Goal: Task Accomplishment & Management: Manage account settings

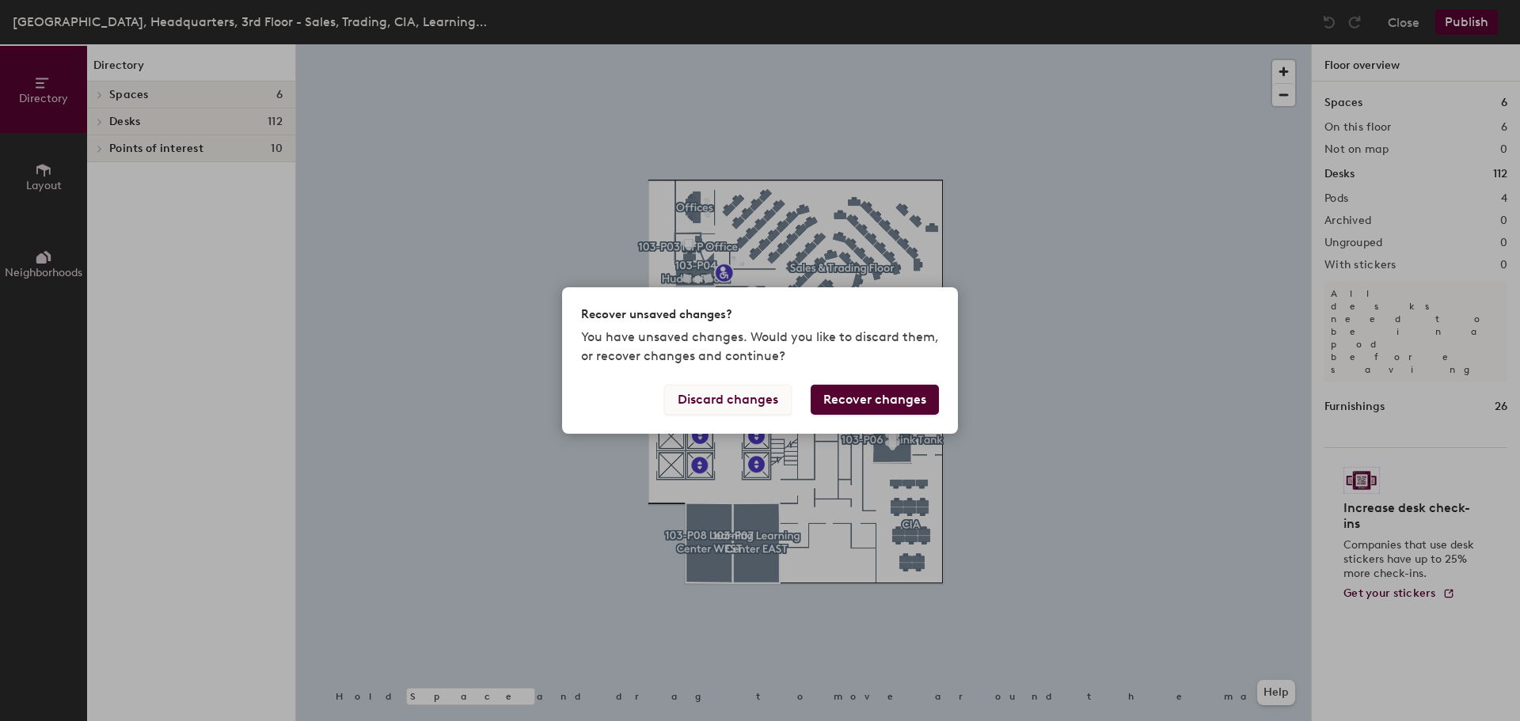
click at [768, 395] on button "Discard changes" at bounding box center [727, 400] width 127 height 30
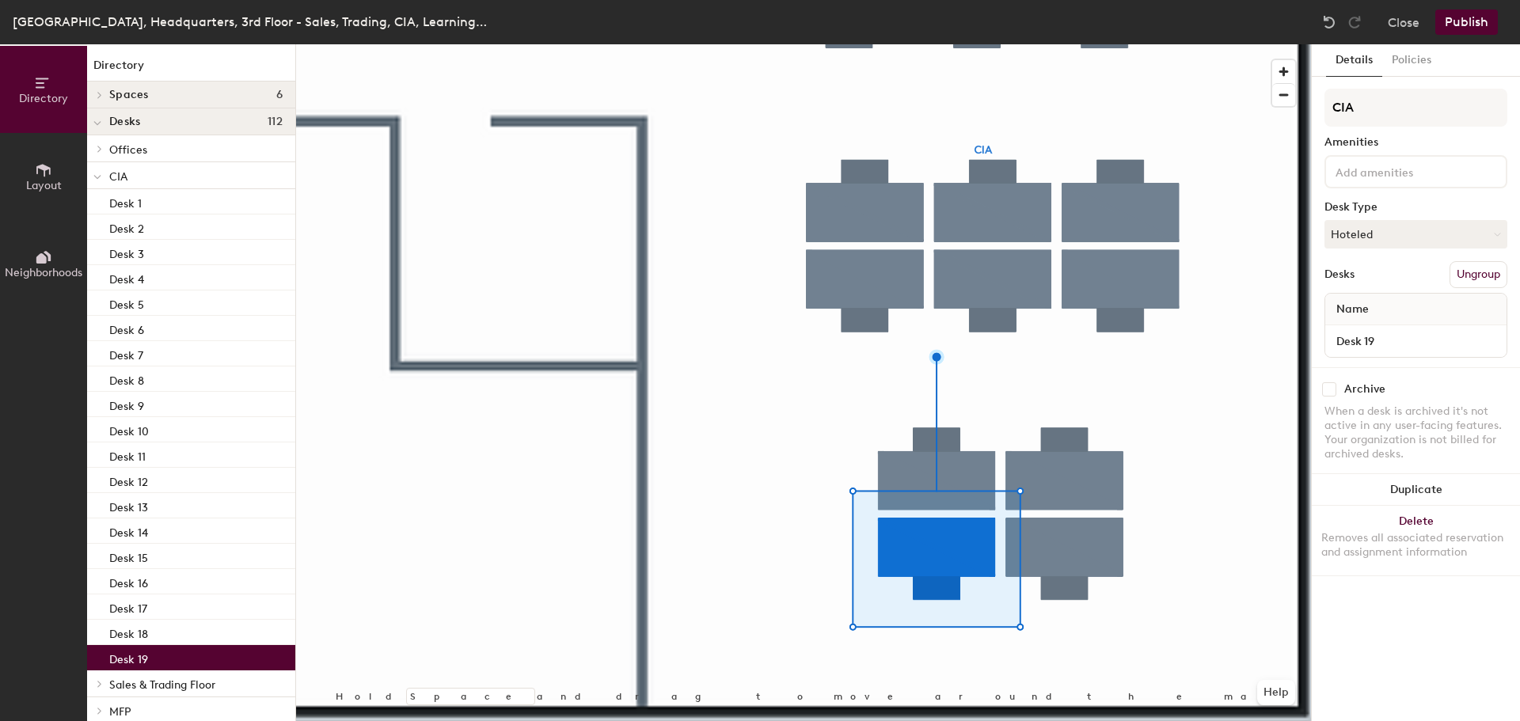
click at [177, 663] on div "Desk 19" at bounding box center [191, 657] width 208 height 25
click at [1419, 67] on button "Policies" at bounding box center [1412, 60] width 59 height 32
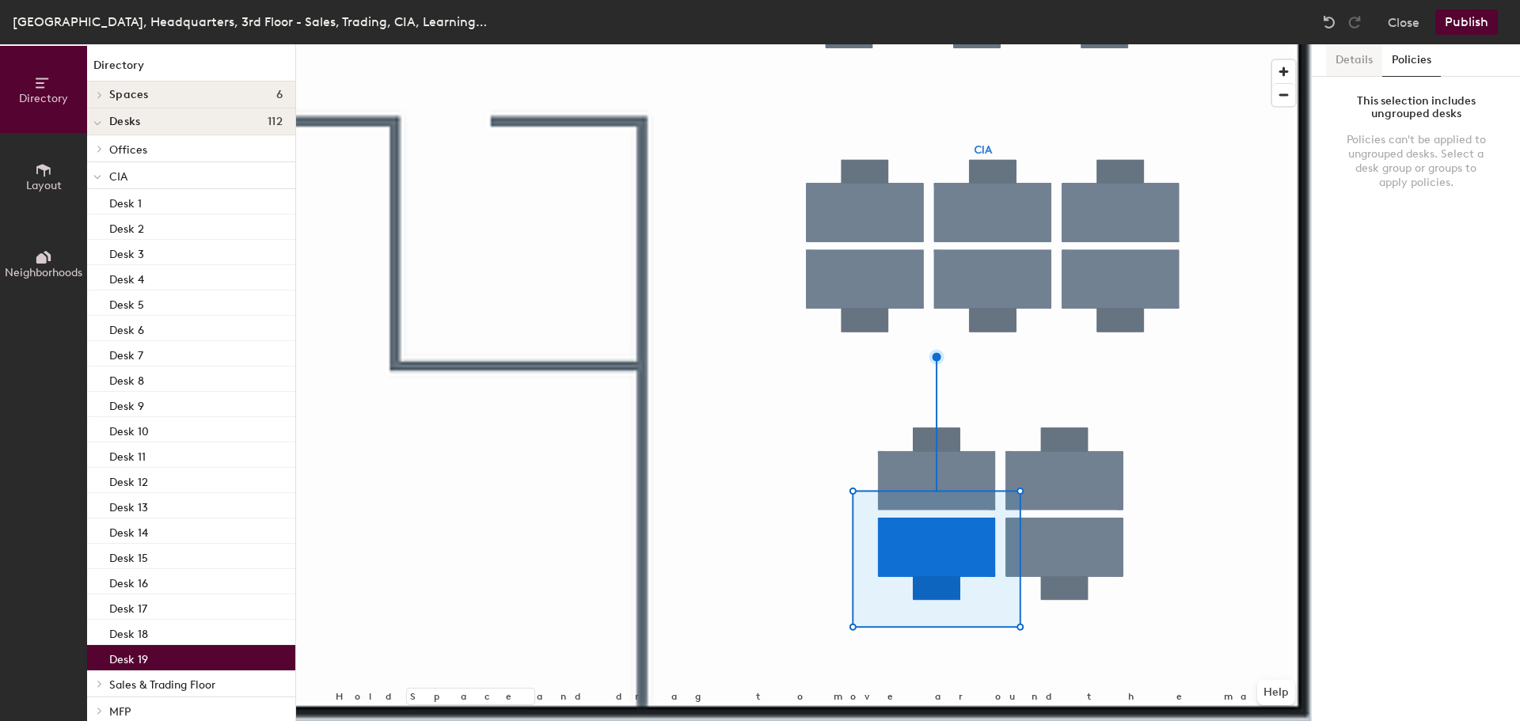
click at [1359, 49] on button "Details" at bounding box center [1354, 60] width 56 height 32
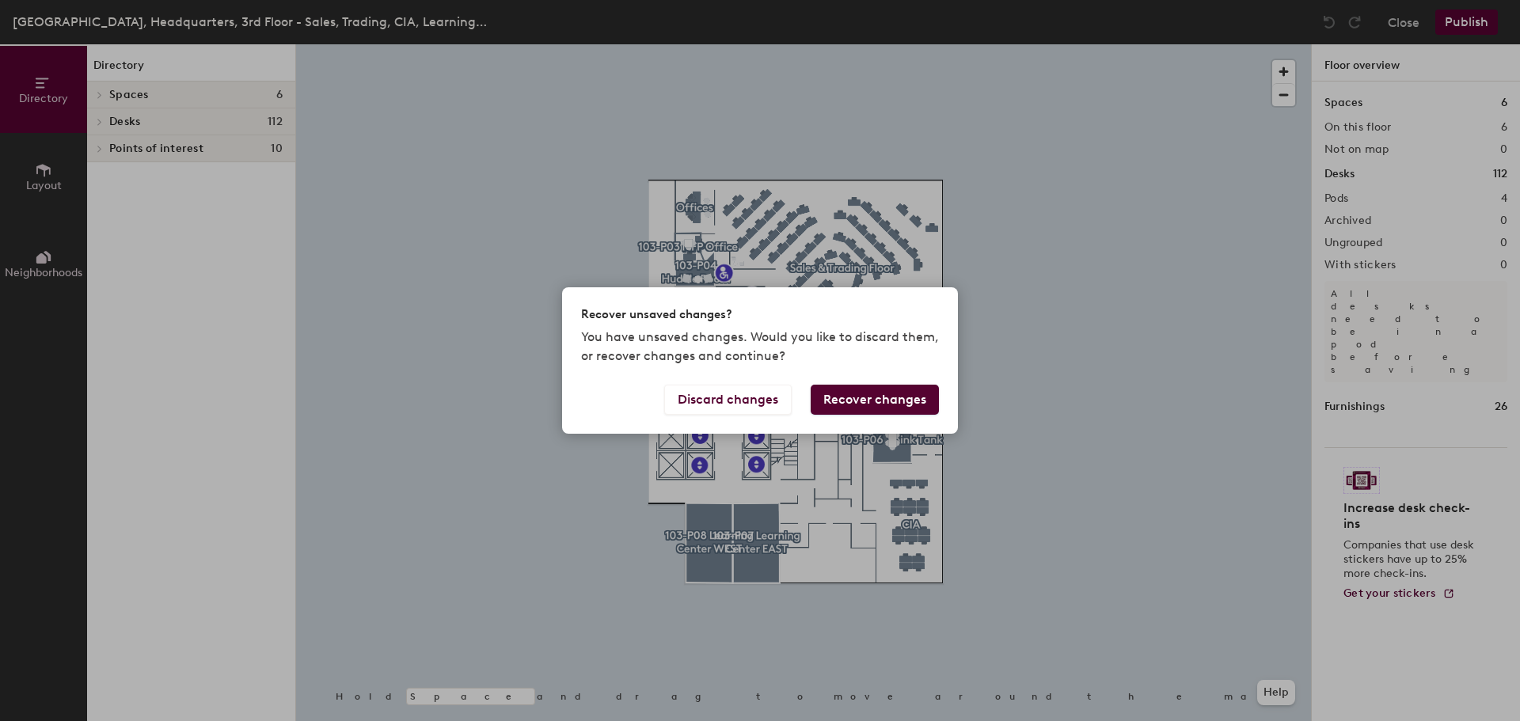
click at [875, 399] on button "Recover changes" at bounding box center [875, 400] width 128 height 30
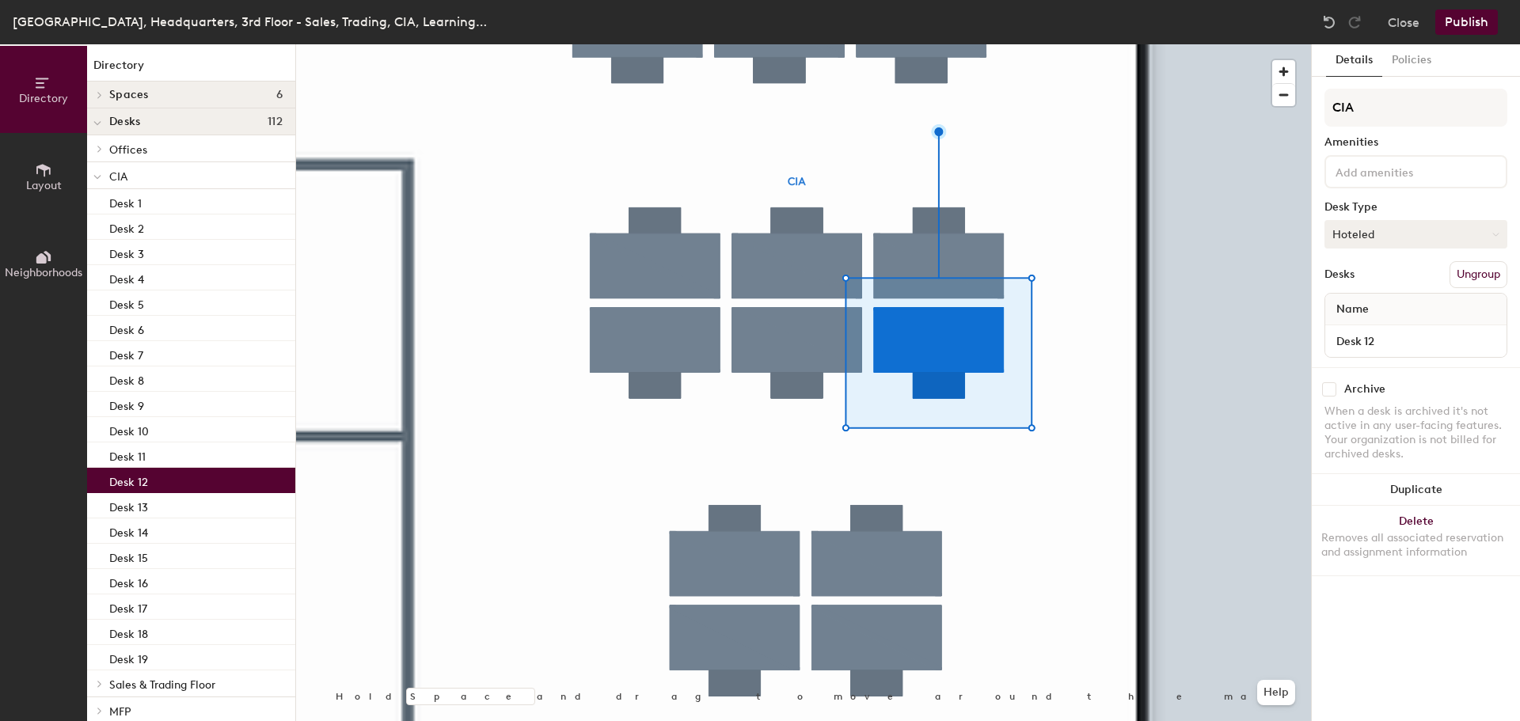
click at [1391, 240] on button "Hoteled" at bounding box center [1416, 234] width 183 height 29
click at [1378, 279] on div "Assigned" at bounding box center [1405, 284] width 158 height 24
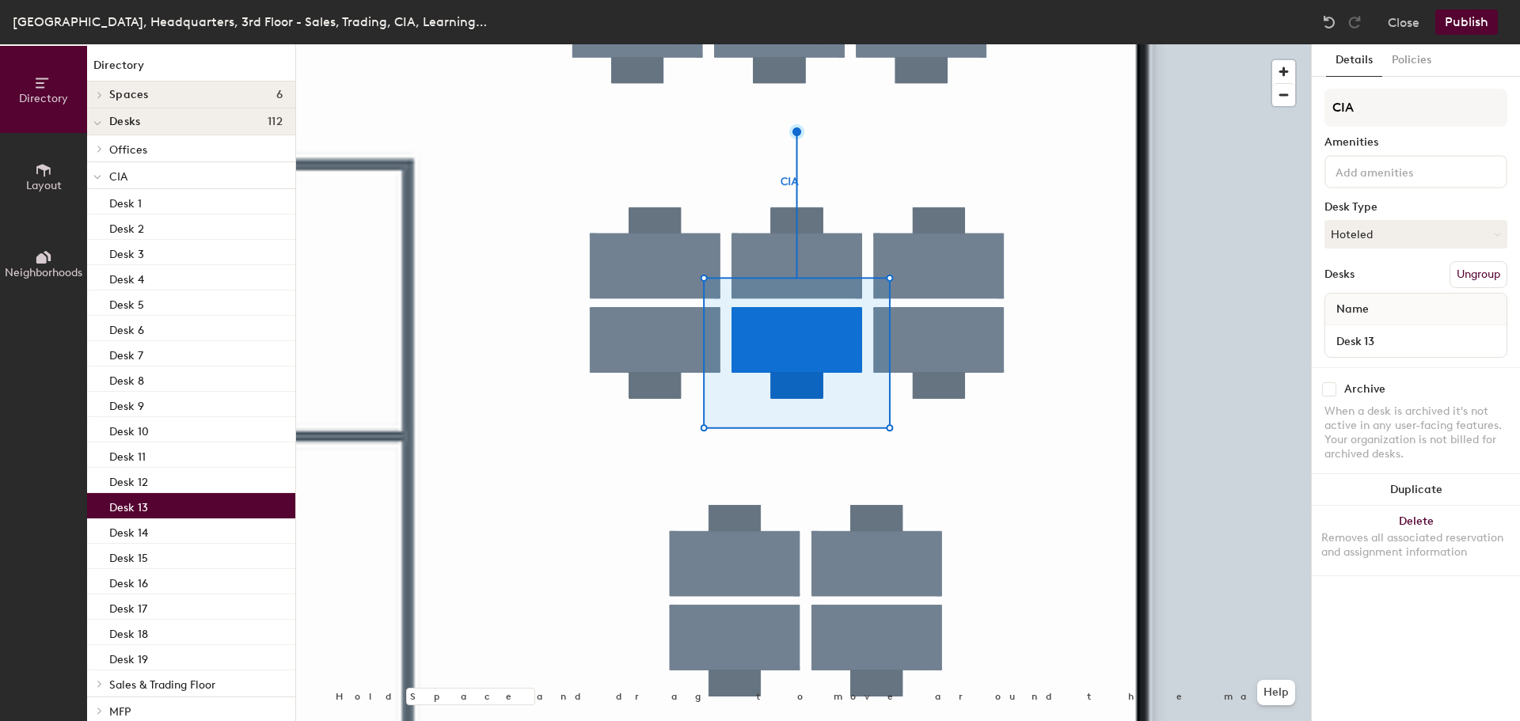
click at [759, 44] on div at bounding box center [803, 44] width 1015 height 0
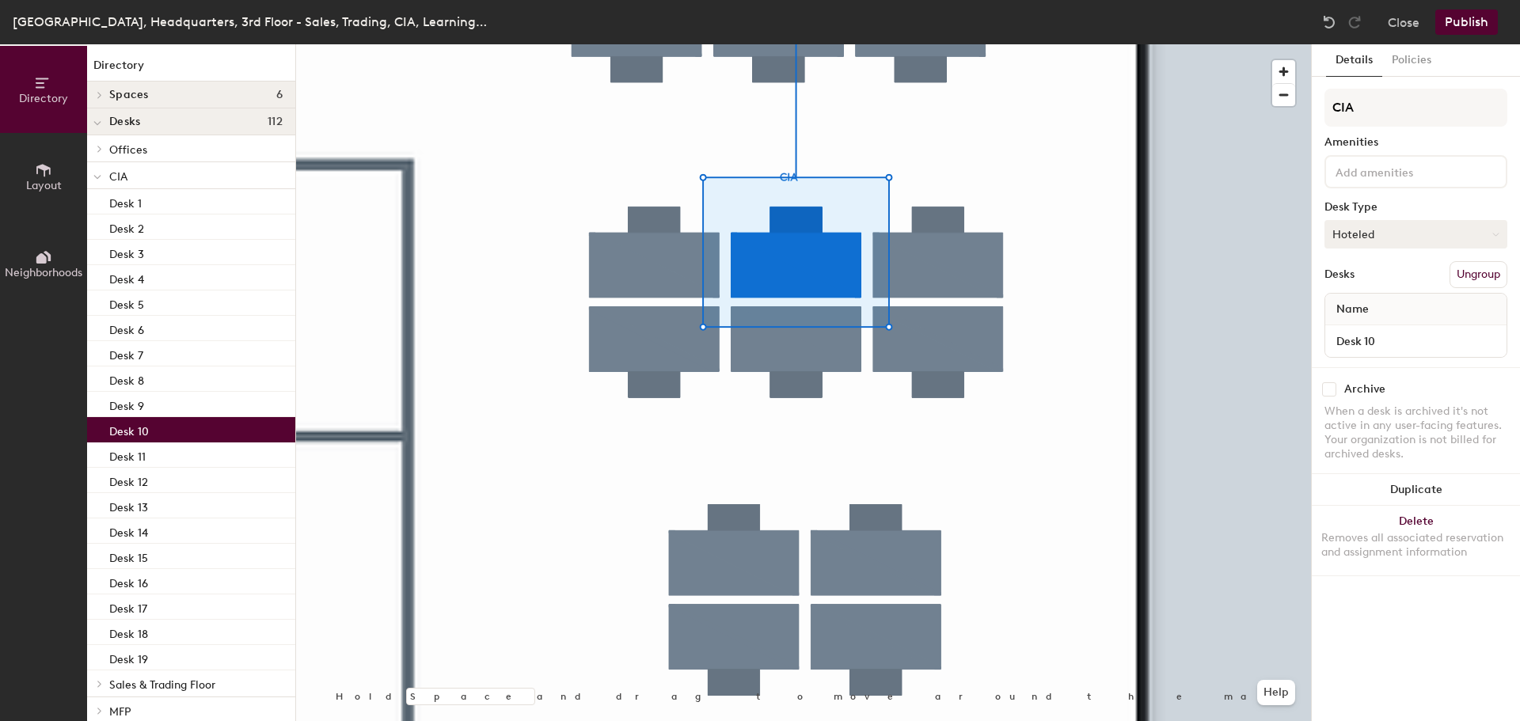
click at [1397, 225] on button "Hoteled" at bounding box center [1416, 234] width 183 height 29
click at [1200, 44] on div at bounding box center [803, 44] width 1015 height 0
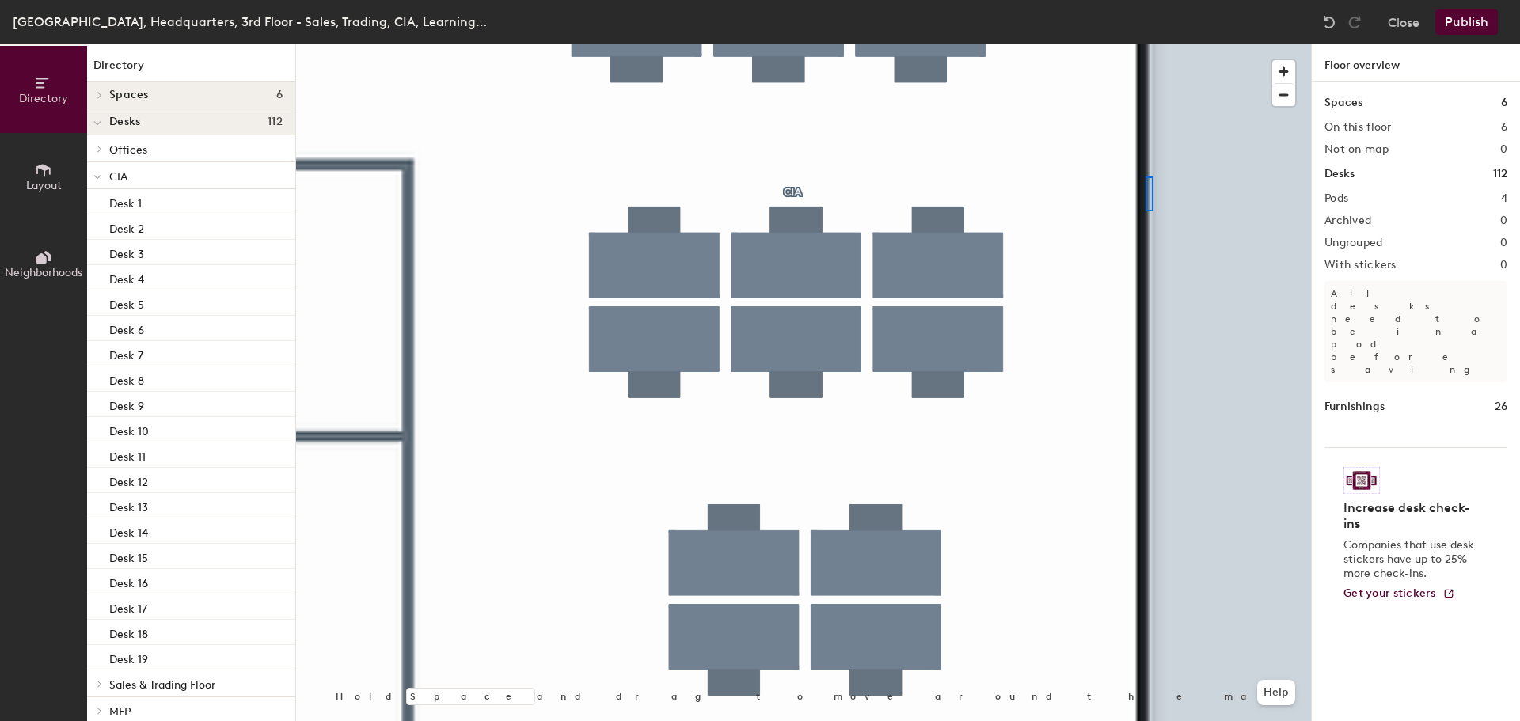
click at [1148, 44] on div at bounding box center [803, 44] width 1015 height 0
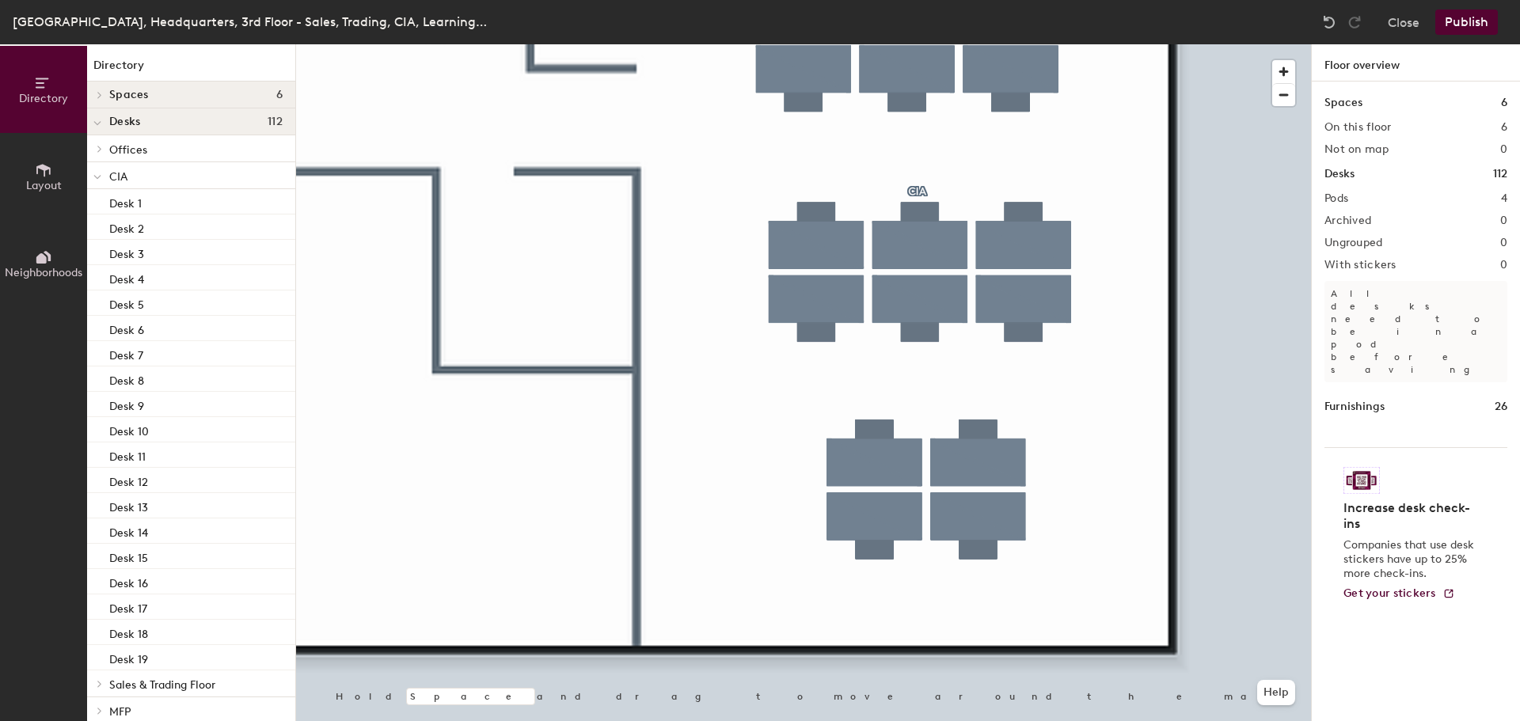
click at [1238, 44] on div at bounding box center [803, 44] width 1015 height 0
click at [1071, 44] on div at bounding box center [803, 44] width 1015 height 0
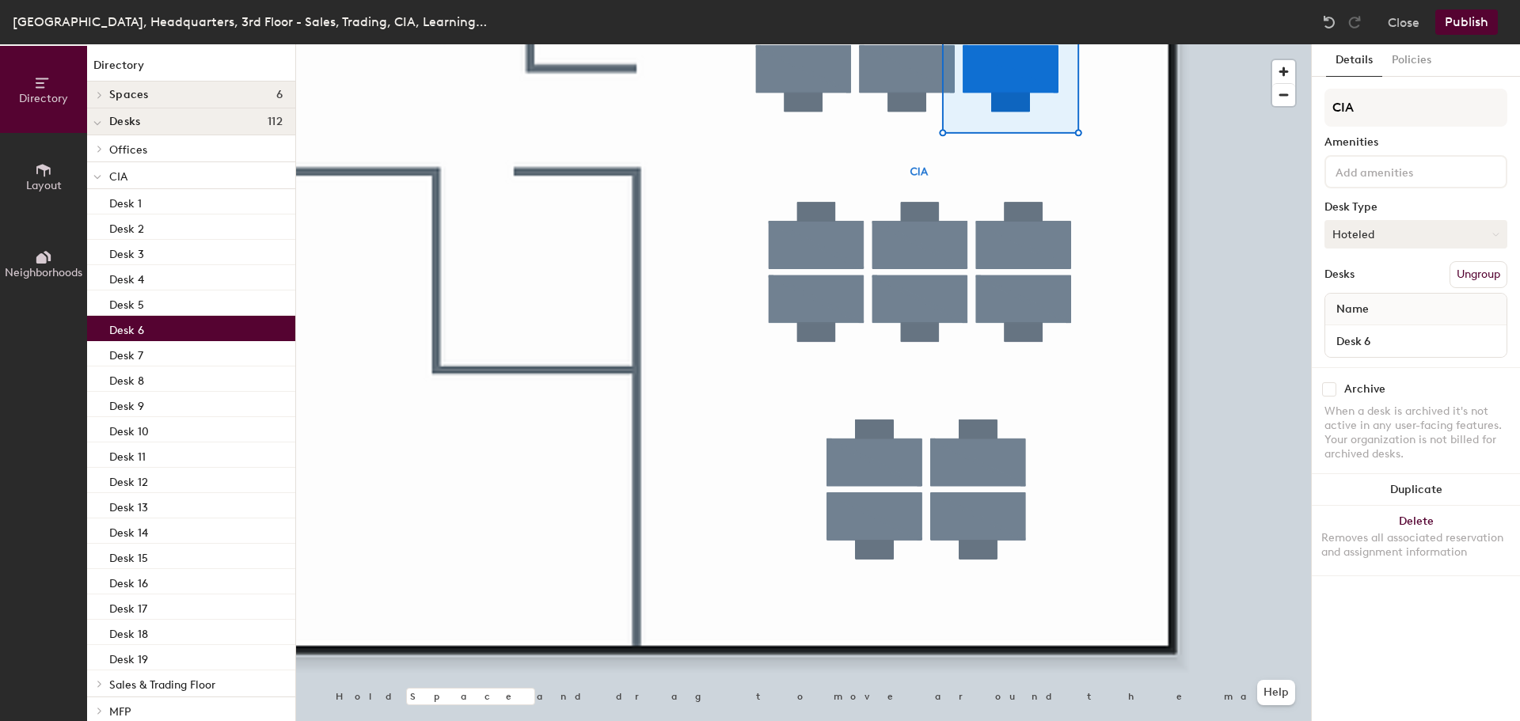
click at [1412, 238] on button "Hoteled" at bounding box center [1416, 234] width 183 height 29
click at [1356, 287] on div "Assigned" at bounding box center [1405, 284] width 158 height 24
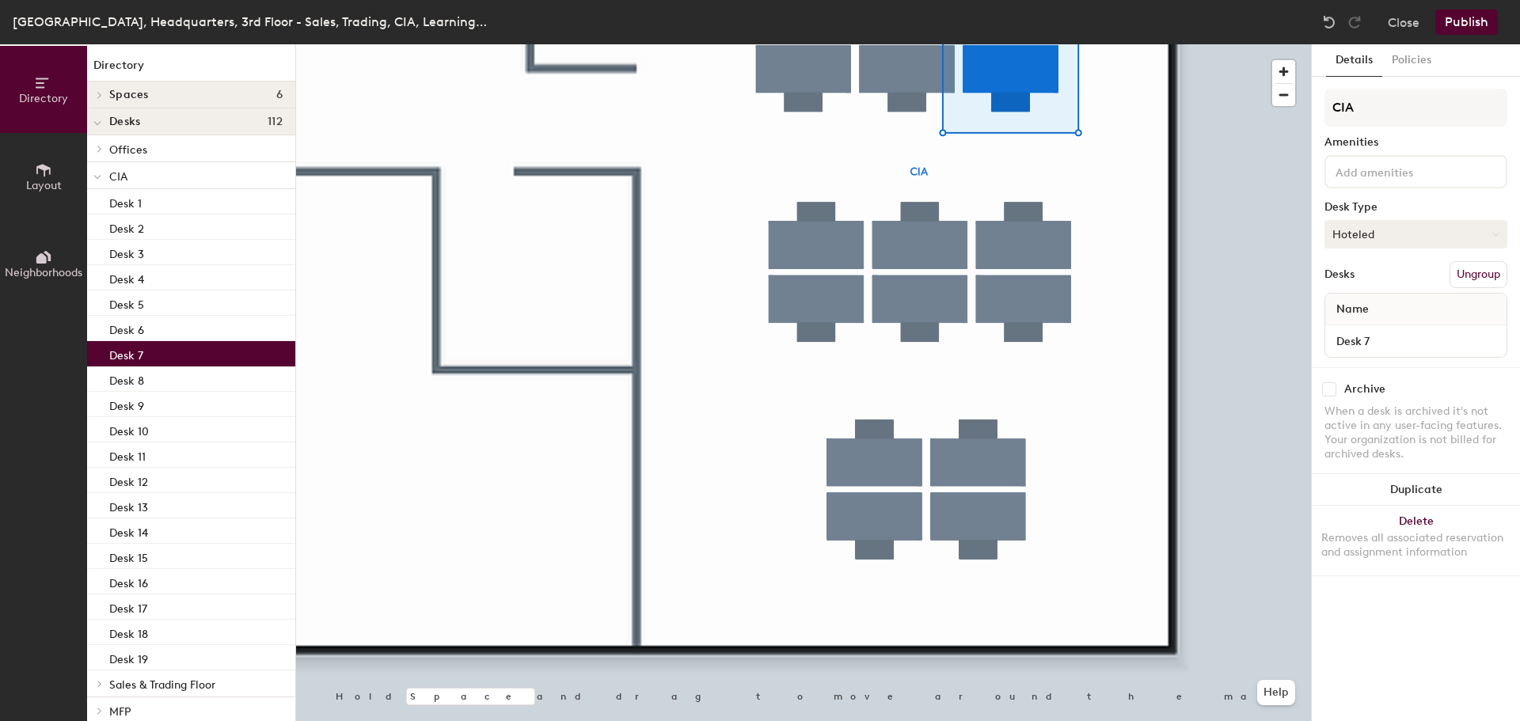
click at [1382, 230] on button "Hoteled" at bounding box center [1416, 234] width 183 height 29
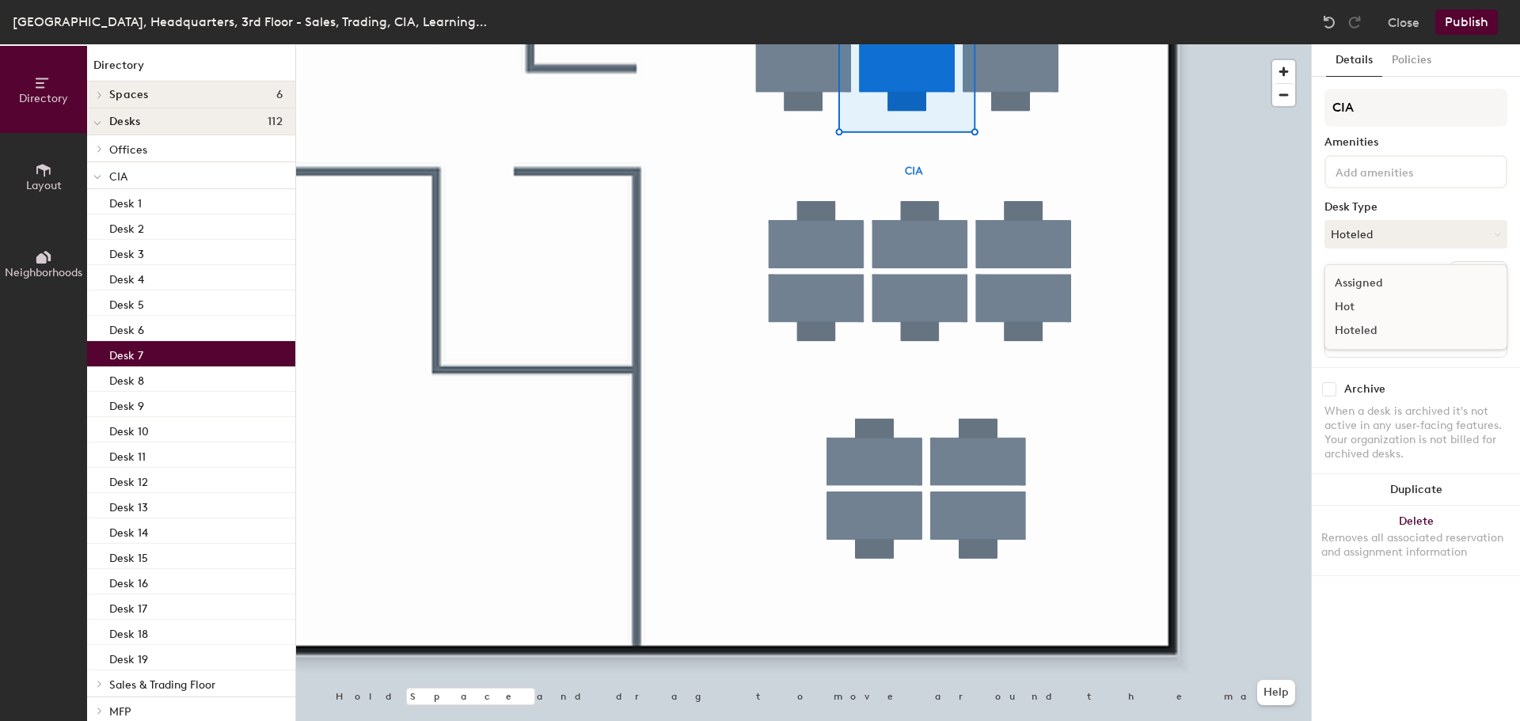
click at [1375, 280] on div "Assigned" at bounding box center [1405, 284] width 158 height 24
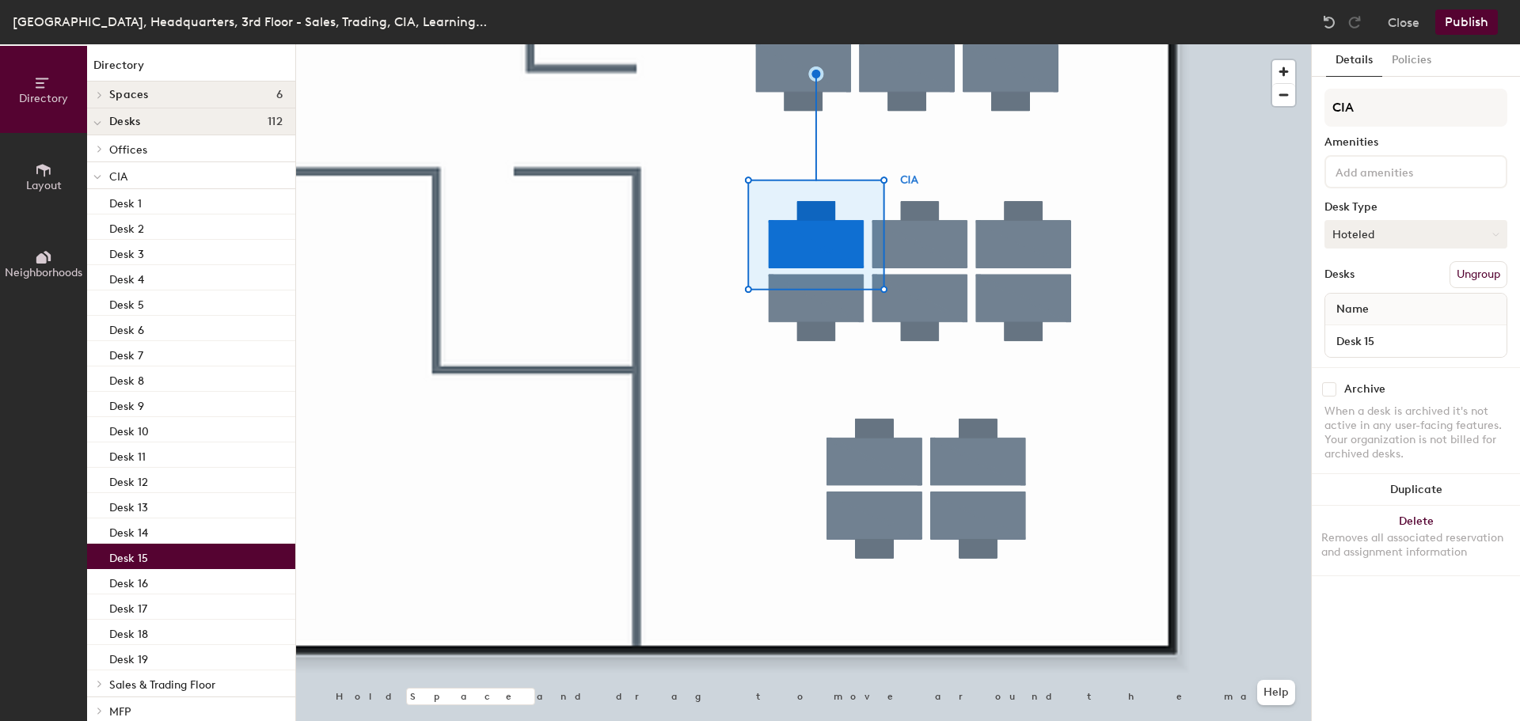
drag, startPoint x: 1375, startPoint y: 219, endPoint x: 1375, endPoint y: 228, distance: 8.7
click at [1373, 219] on div "CIA Amenities Desk Type Hoteled Desks Ungroup Name Desk 15" at bounding box center [1416, 228] width 183 height 279
click at [1375, 231] on button "Hoteled" at bounding box center [1416, 234] width 183 height 29
click at [1389, 281] on div "Assigned" at bounding box center [1405, 284] width 158 height 24
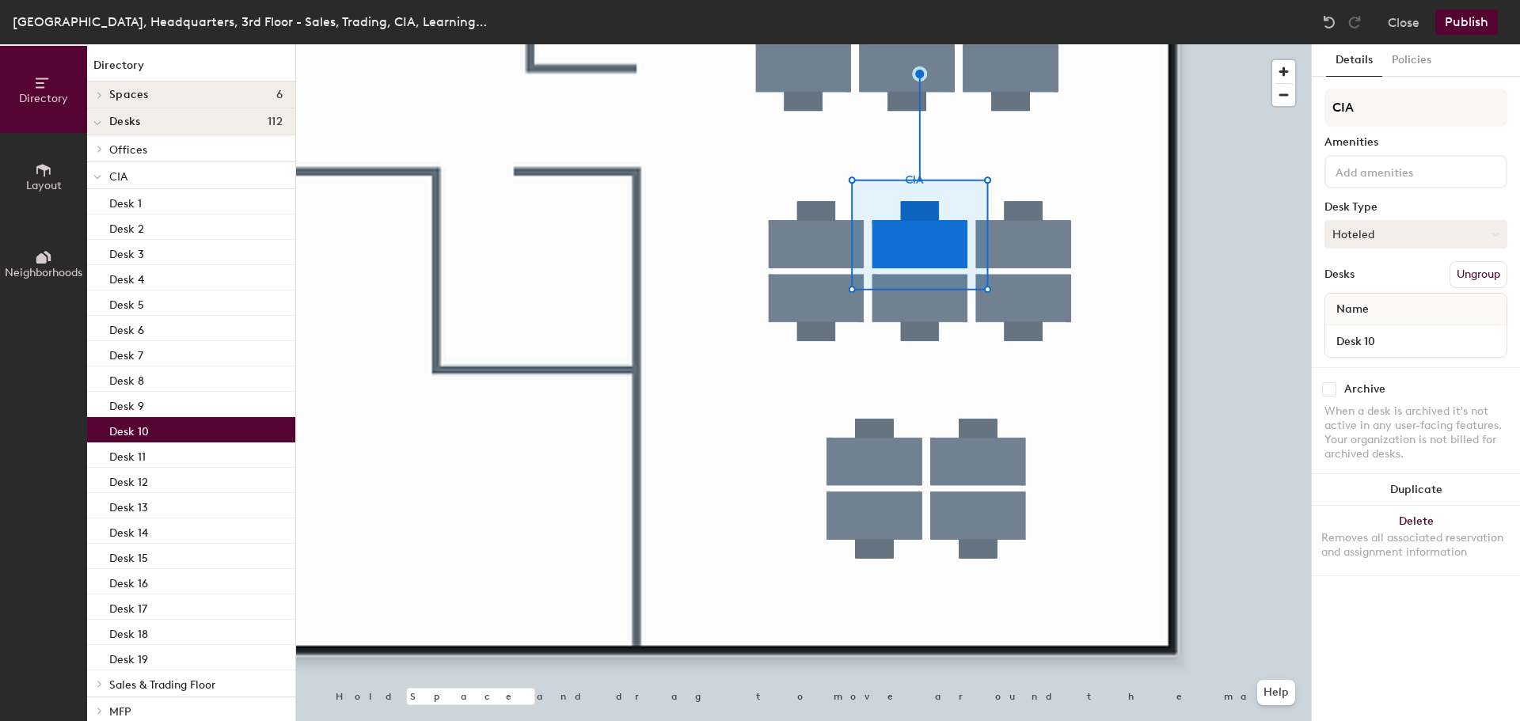
click at [1400, 220] on button "Hoteled" at bounding box center [1416, 234] width 183 height 29
click at [1351, 276] on div "Assigned" at bounding box center [1405, 284] width 158 height 24
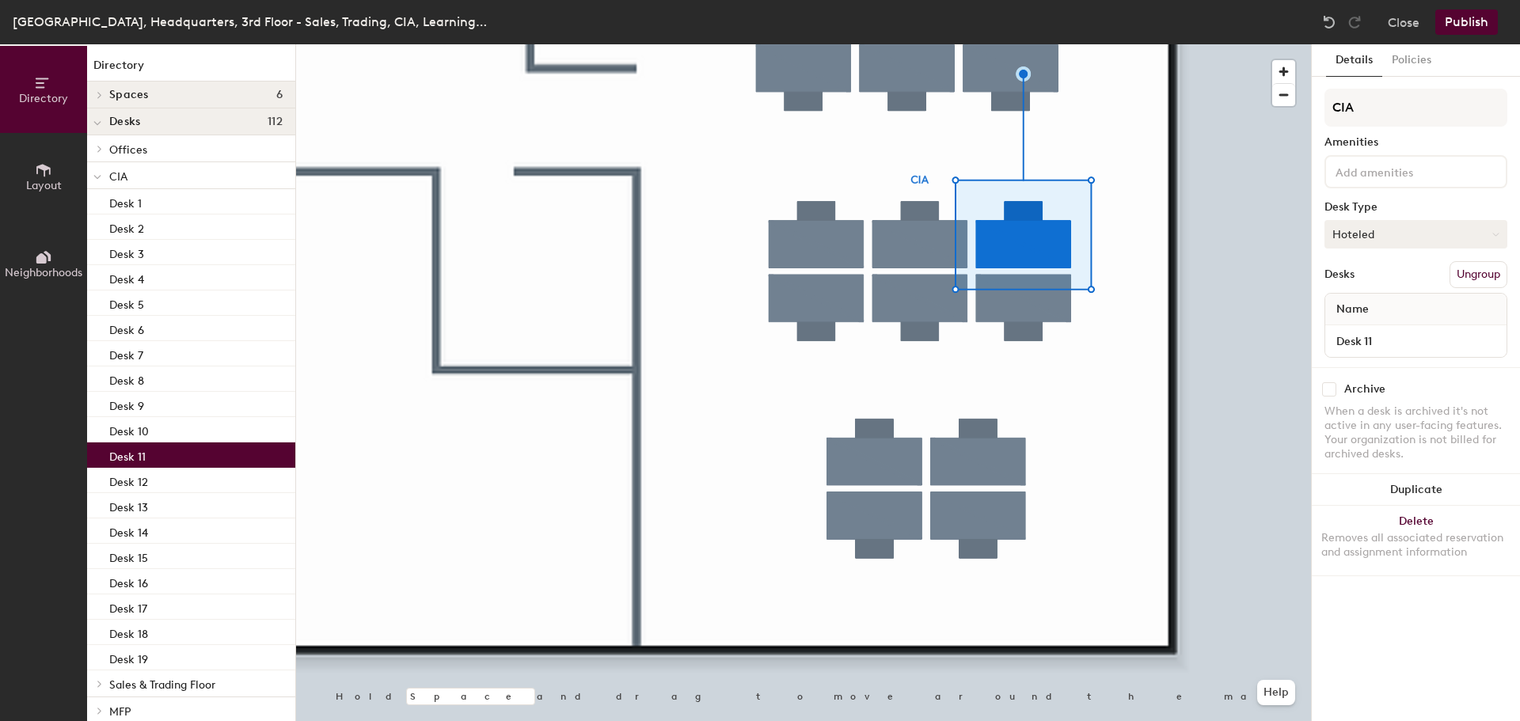
click at [1353, 236] on button "Hoteled" at bounding box center [1416, 234] width 183 height 29
click at [1359, 275] on div "Assigned" at bounding box center [1405, 284] width 158 height 24
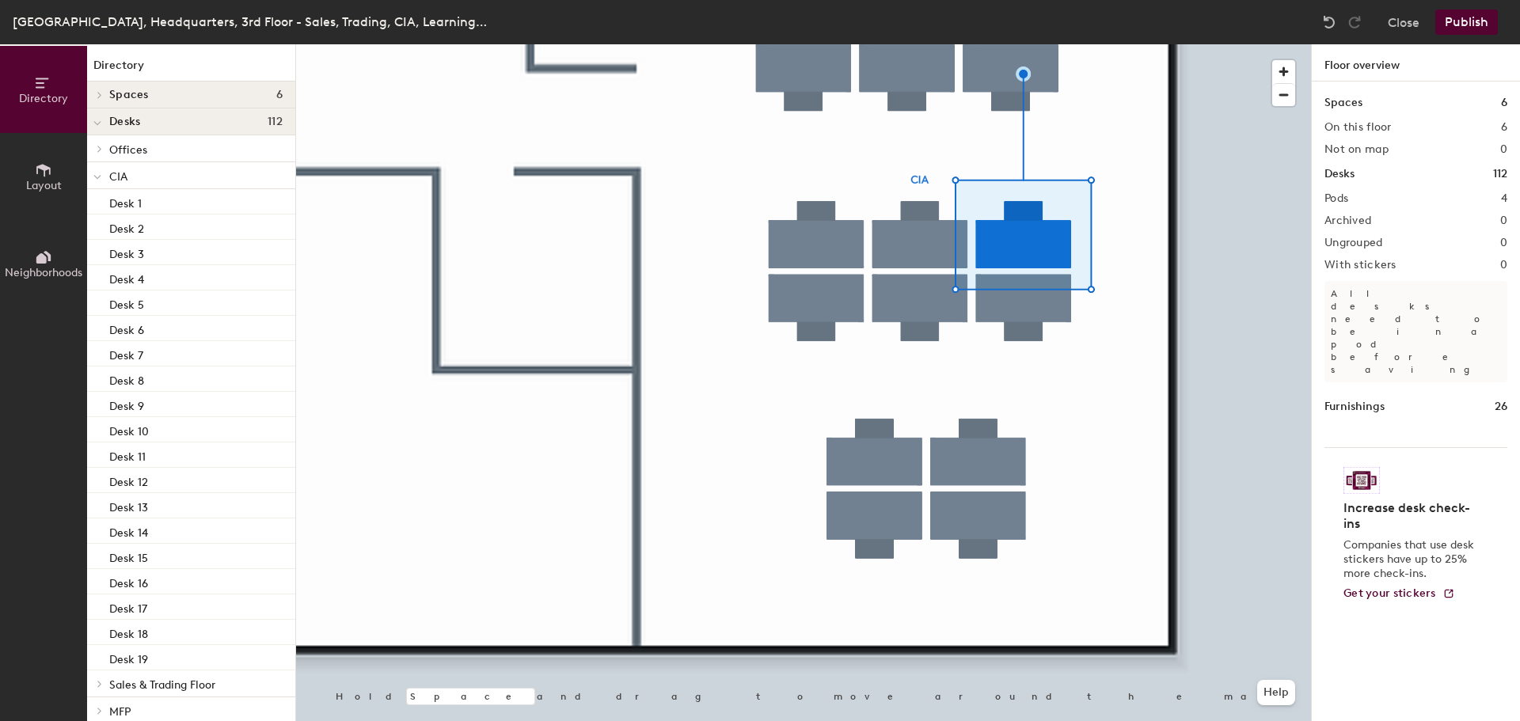
click at [1039, 44] on div at bounding box center [803, 44] width 1015 height 0
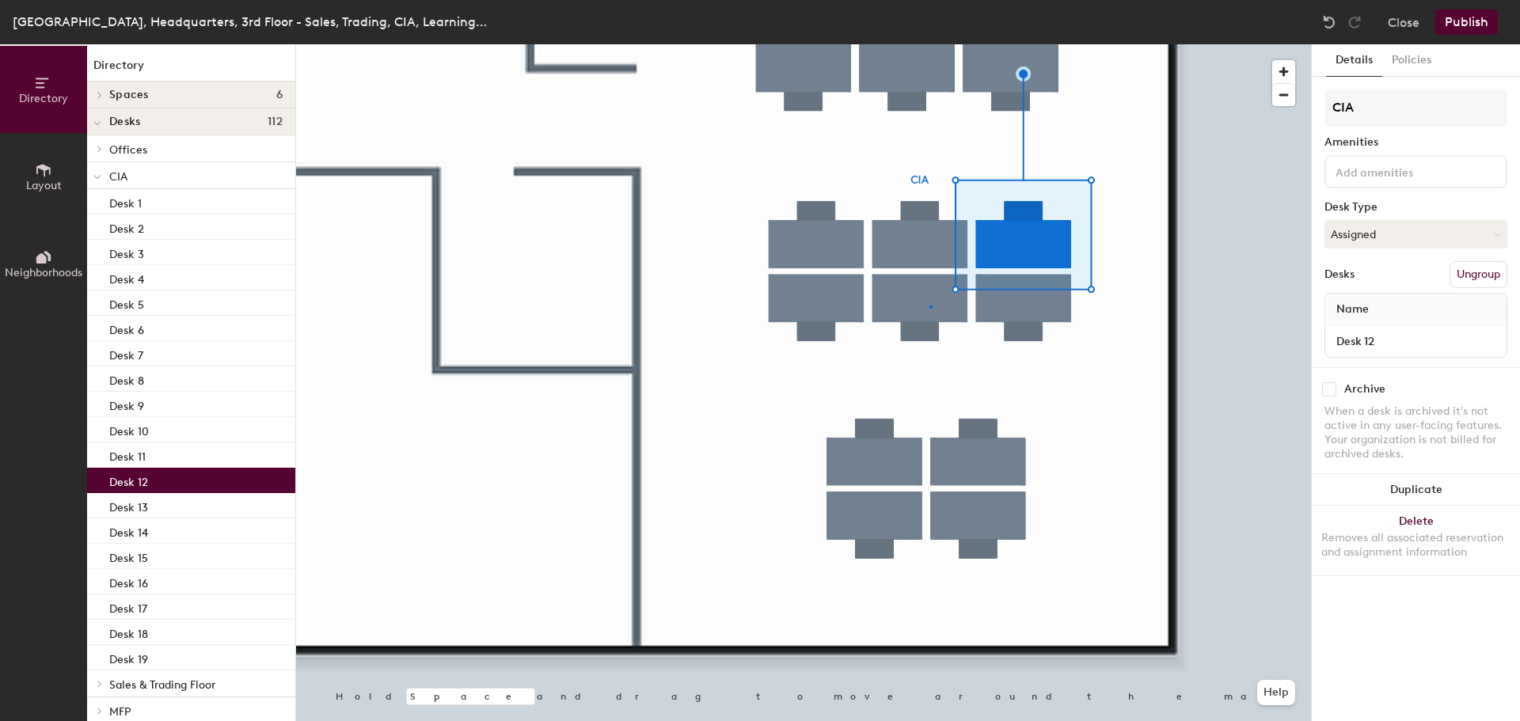
click at [930, 44] on div at bounding box center [803, 44] width 1015 height 0
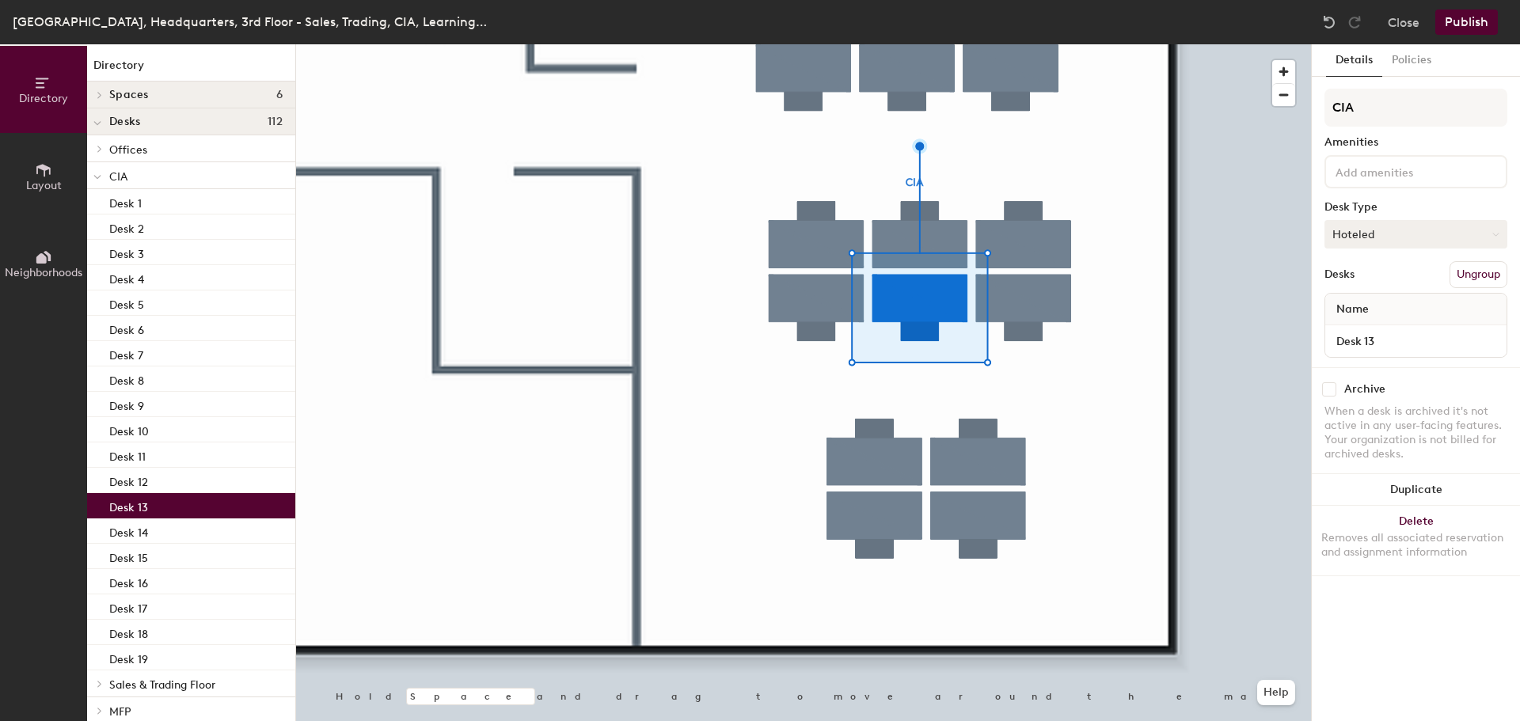
click at [1387, 226] on button "Hoteled" at bounding box center [1416, 234] width 183 height 29
click at [1353, 278] on div "Assigned" at bounding box center [1405, 284] width 158 height 24
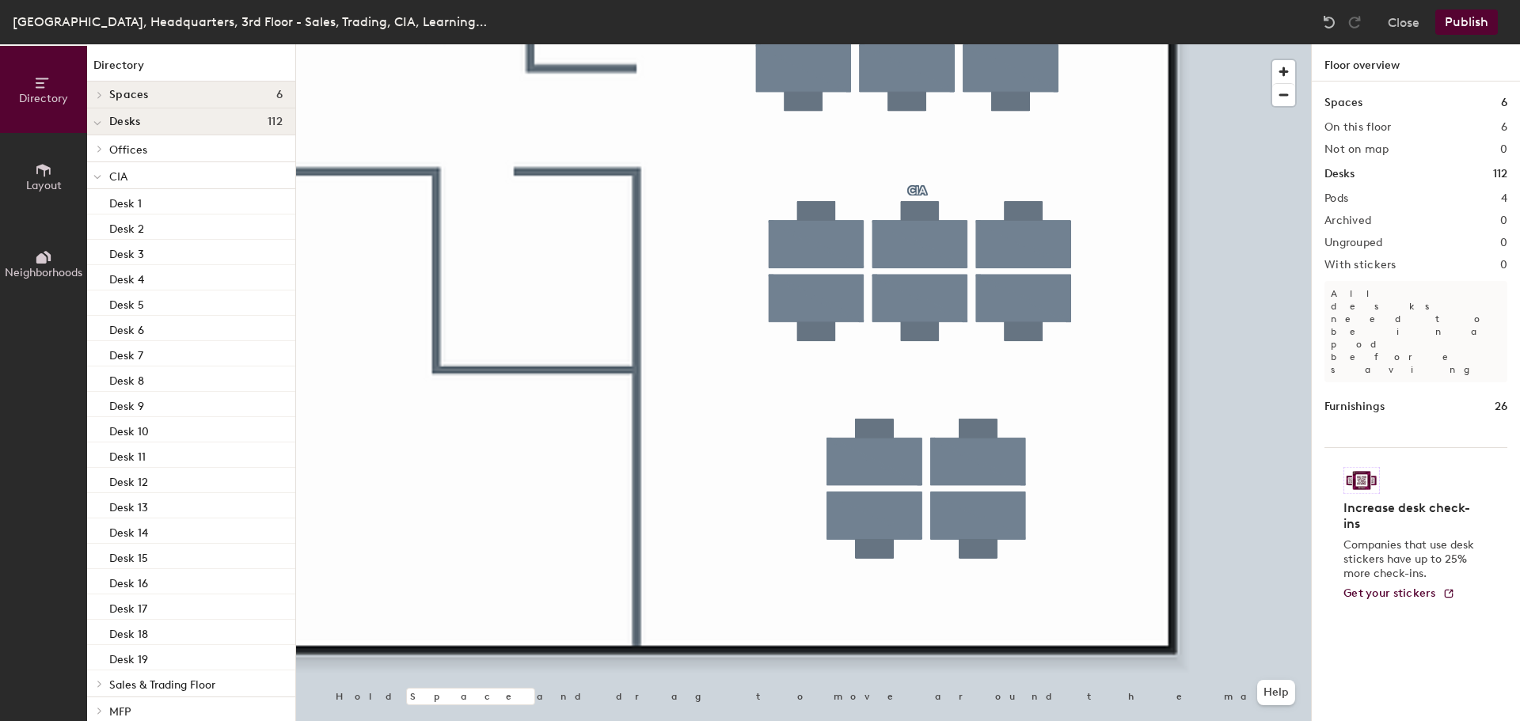
click at [1483, 34] on button "Publish" at bounding box center [1467, 22] width 63 height 25
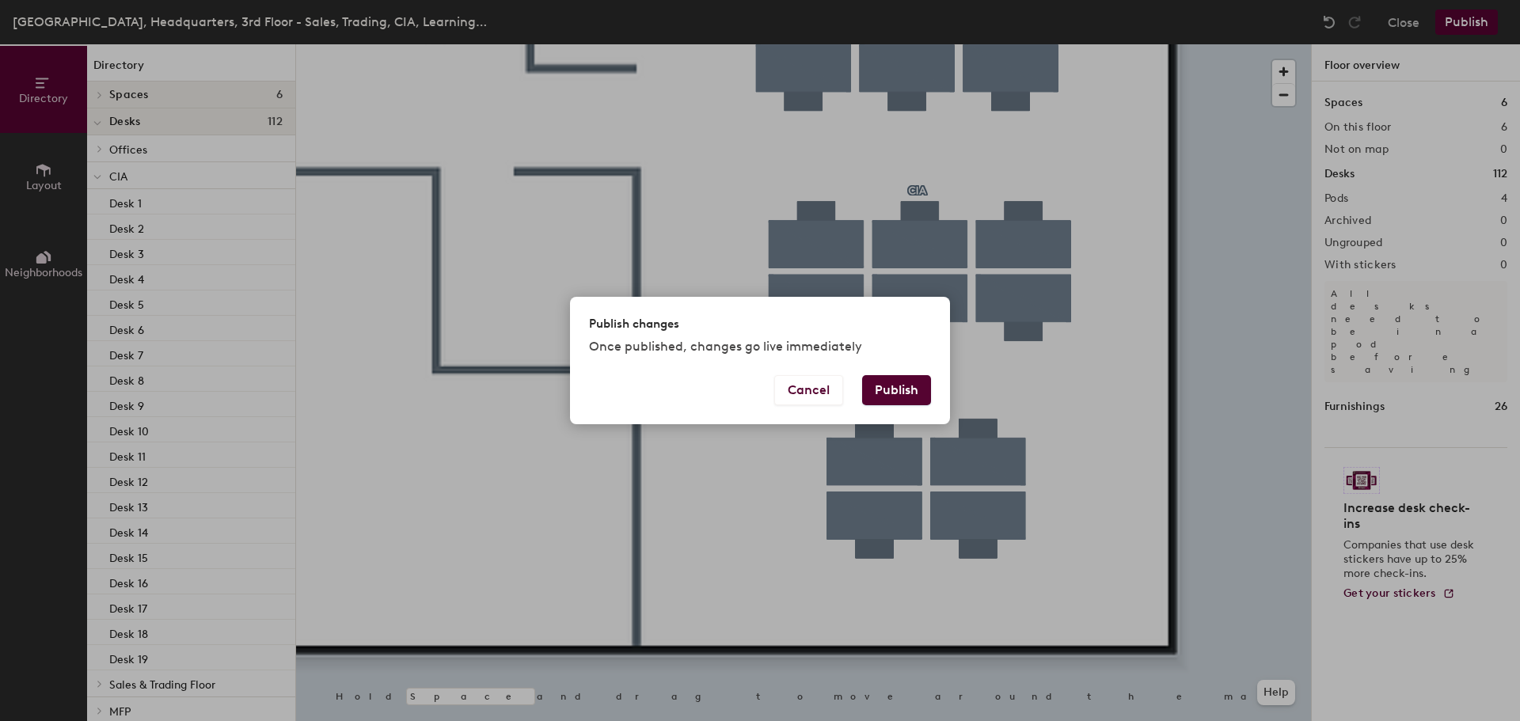
click at [906, 394] on button "Publish" at bounding box center [896, 390] width 69 height 30
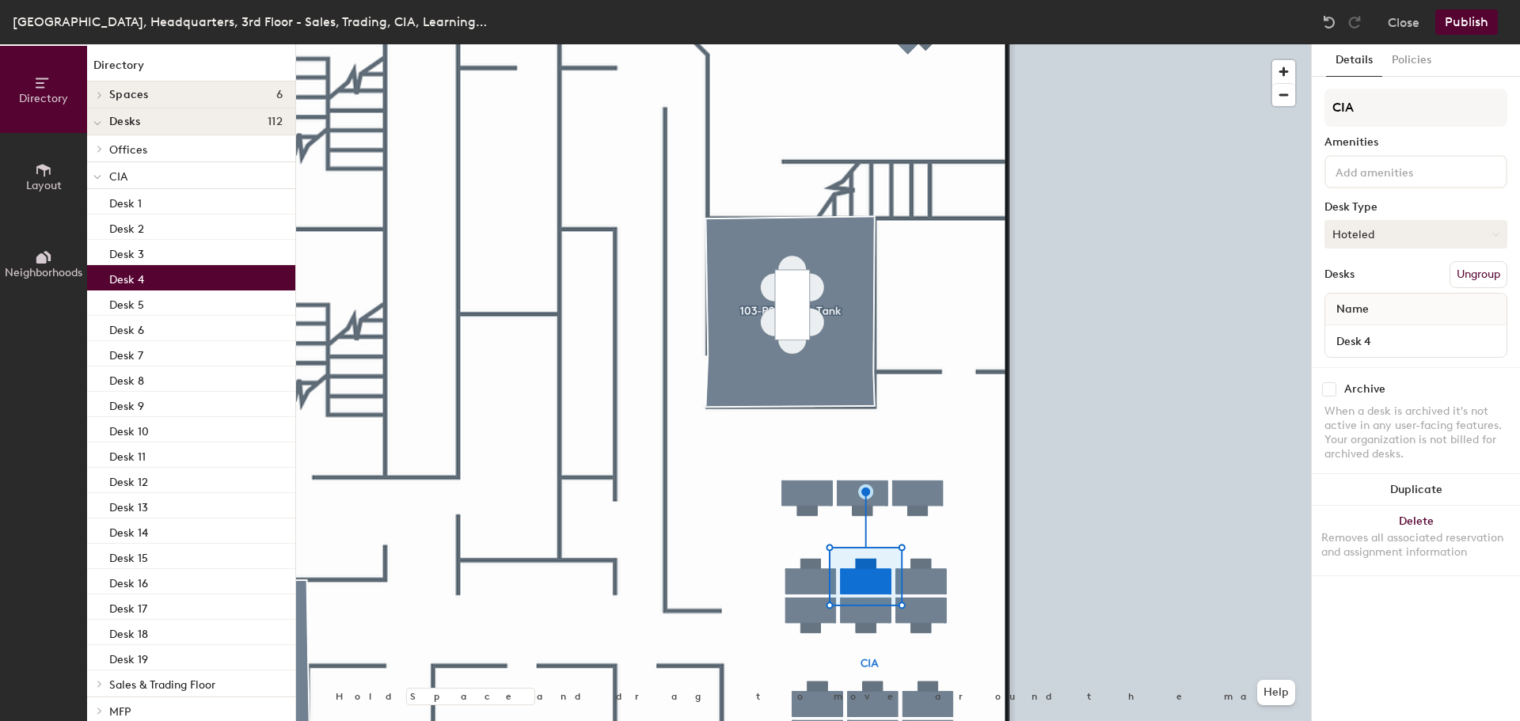
drag, startPoint x: 1452, startPoint y: 229, endPoint x: 1363, endPoint y: 237, distance: 89.8
click at [1452, 229] on button "Hoteled" at bounding box center [1416, 234] width 183 height 29
click at [1354, 274] on div "Assigned" at bounding box center [1405, 284] width 158 height 24
click at [930, 44] on div at bounding box center [803, 44] width 1015 height 0
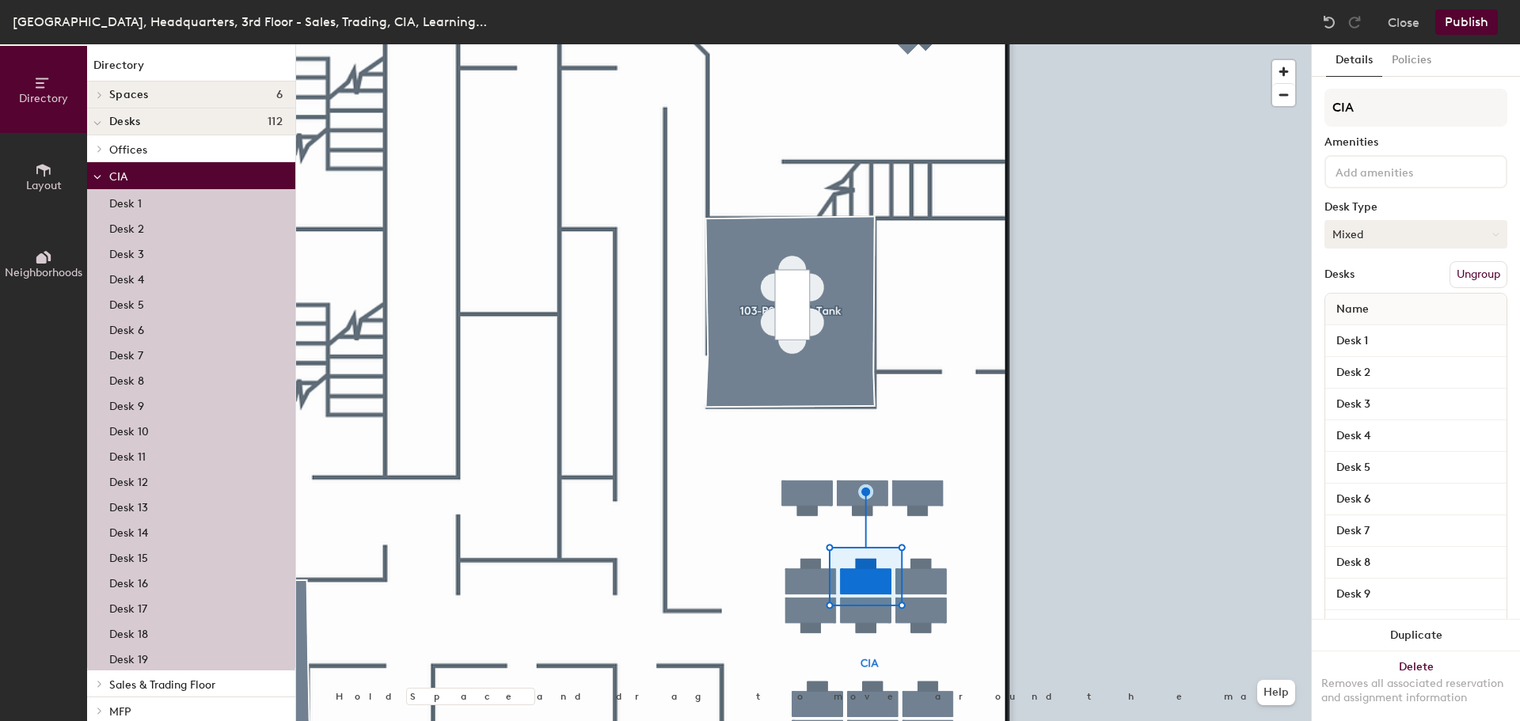
click at [1398, 231] on button "Mixed" at bounding box center [1416, 234] width 183 height 29
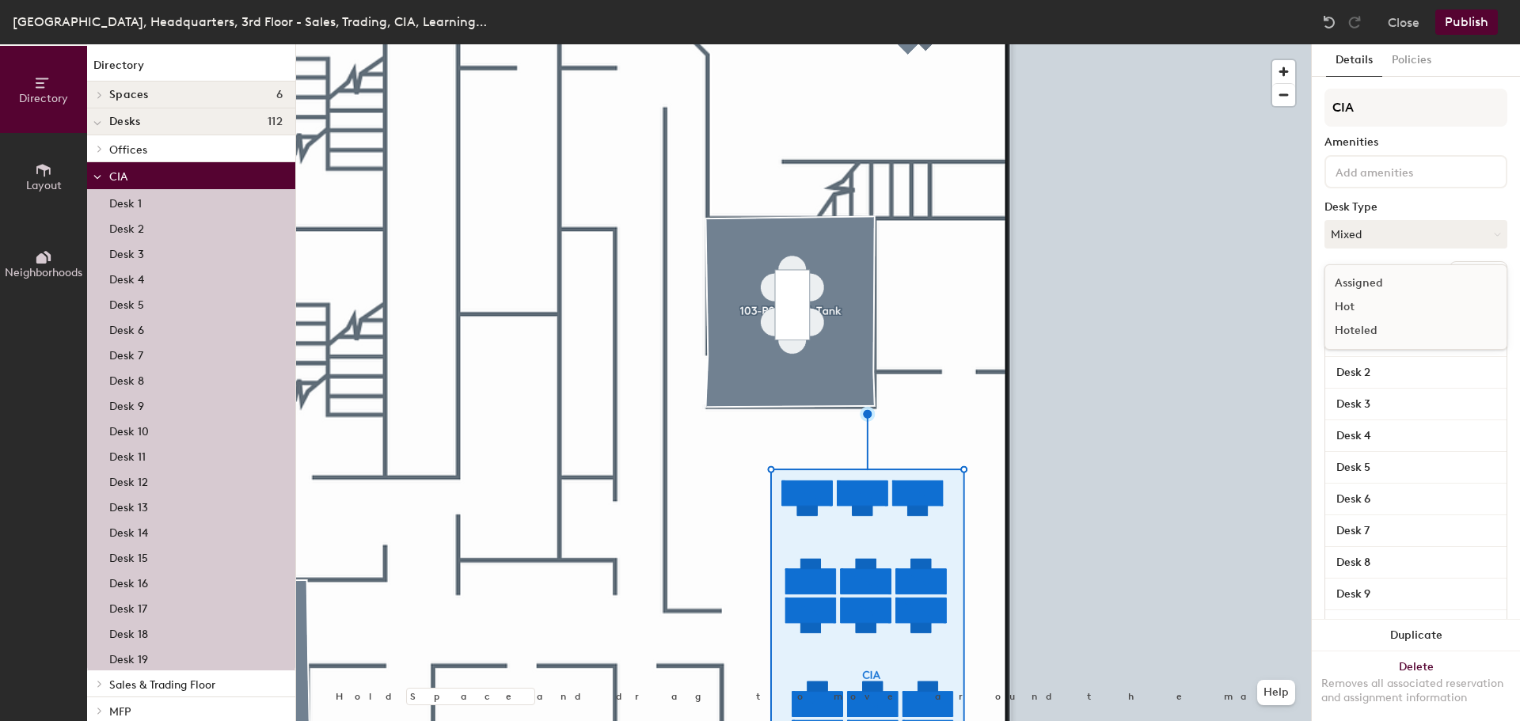
click at [1356, 277] on div "Assigned" at bounding box center [1405, 284] width 158 height 24
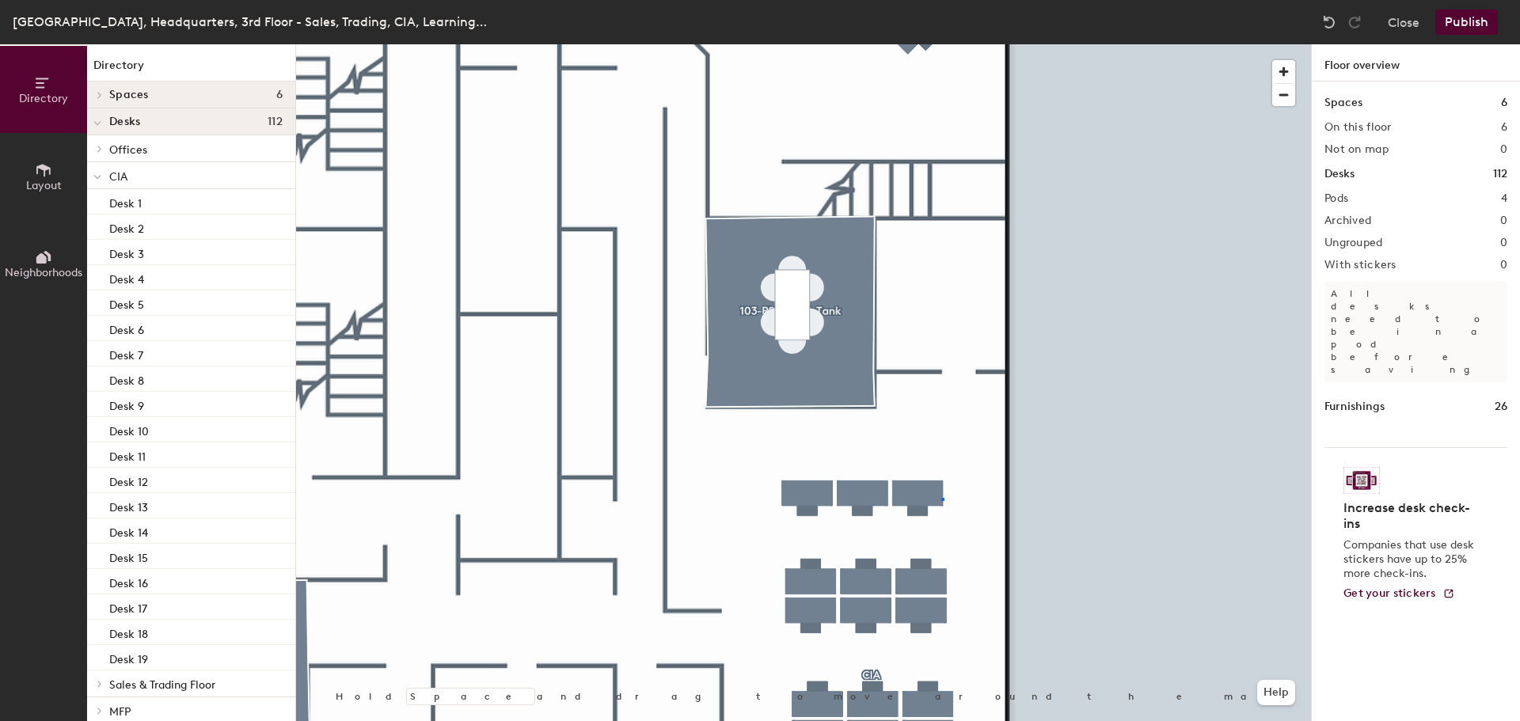
click at [942, 44] on div at bounding box center [803, 44] width 1015 height 0
click at [806, 44] on div at bounding box center [803, 44] width 1015 height 0
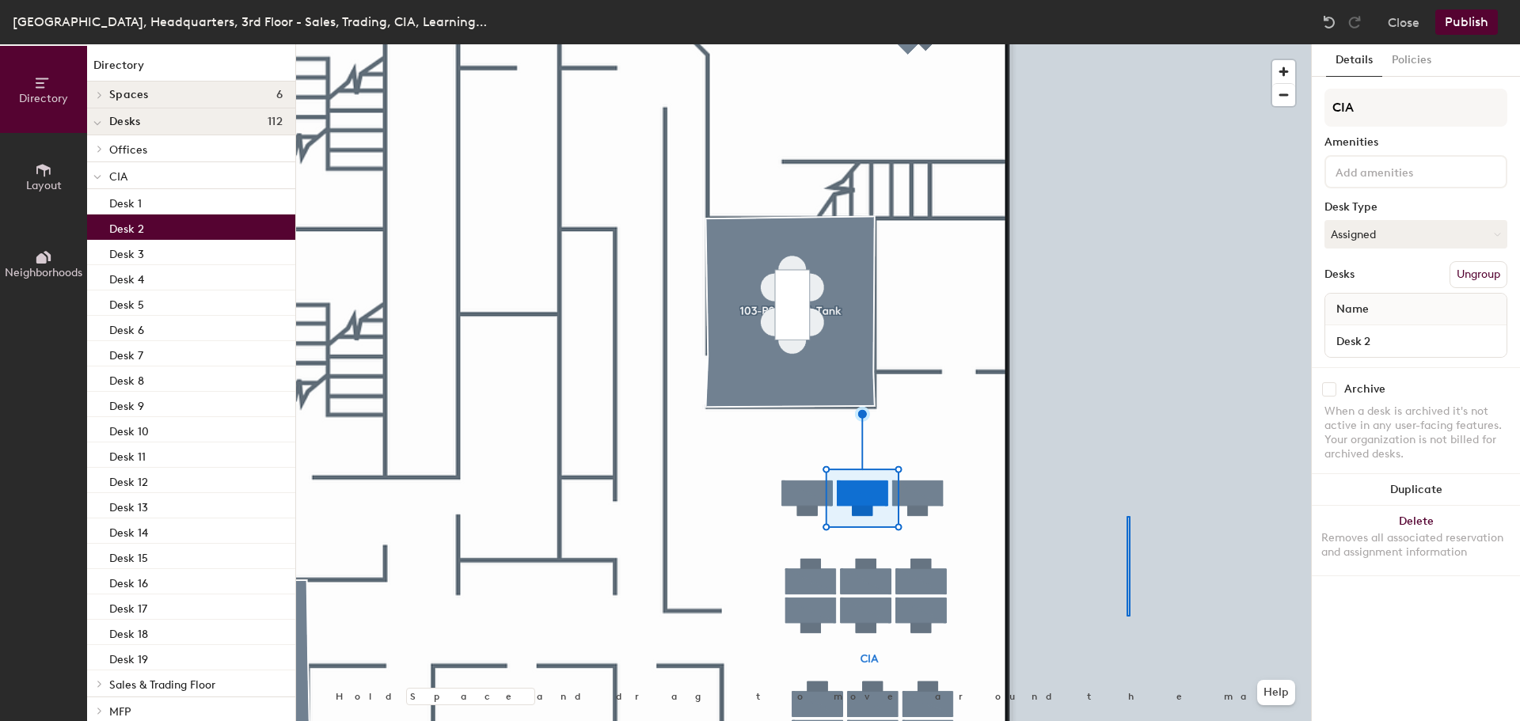
click at [1124, 44] on div at bounding box center [803, 44] width 1015 height 0
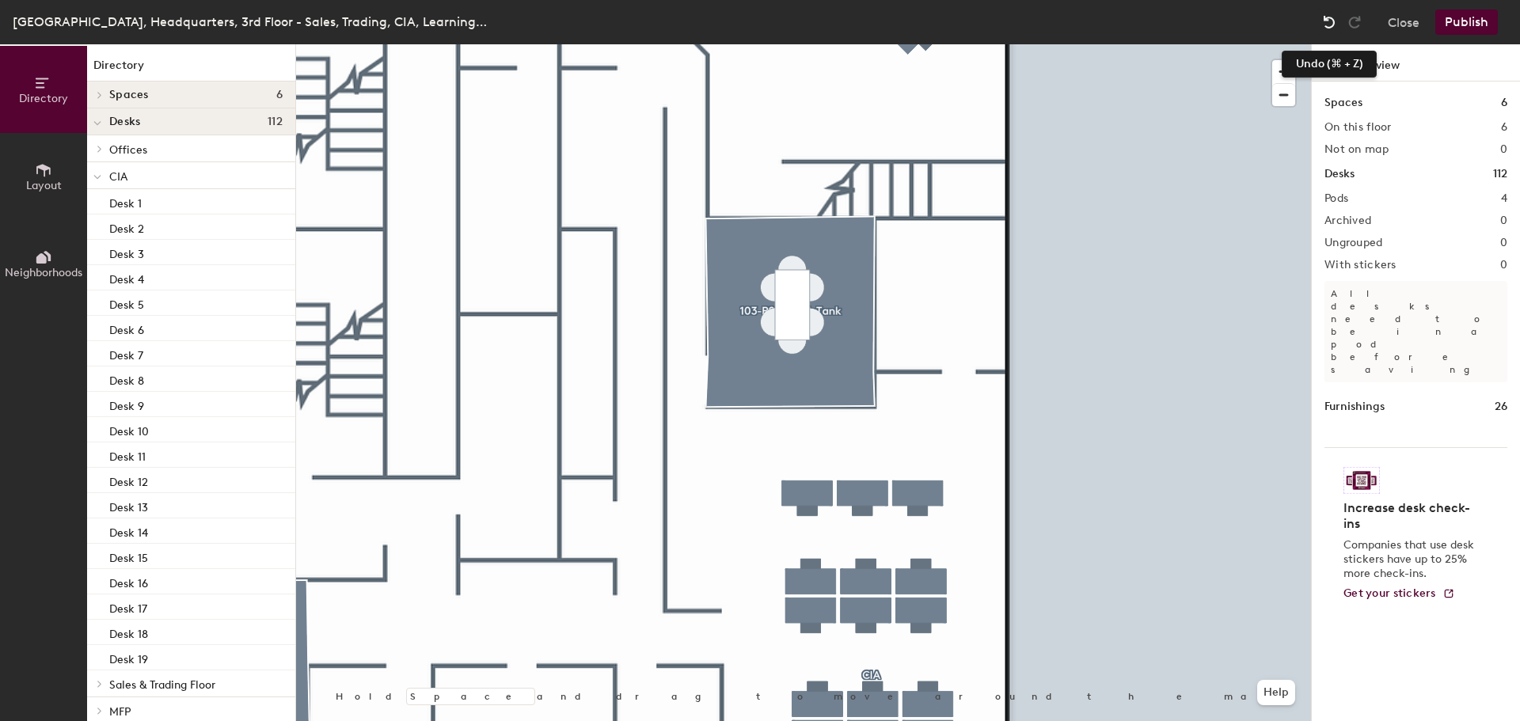
click at [1332, 21] on img at bounding box center [1330, 22] width 16 height 16
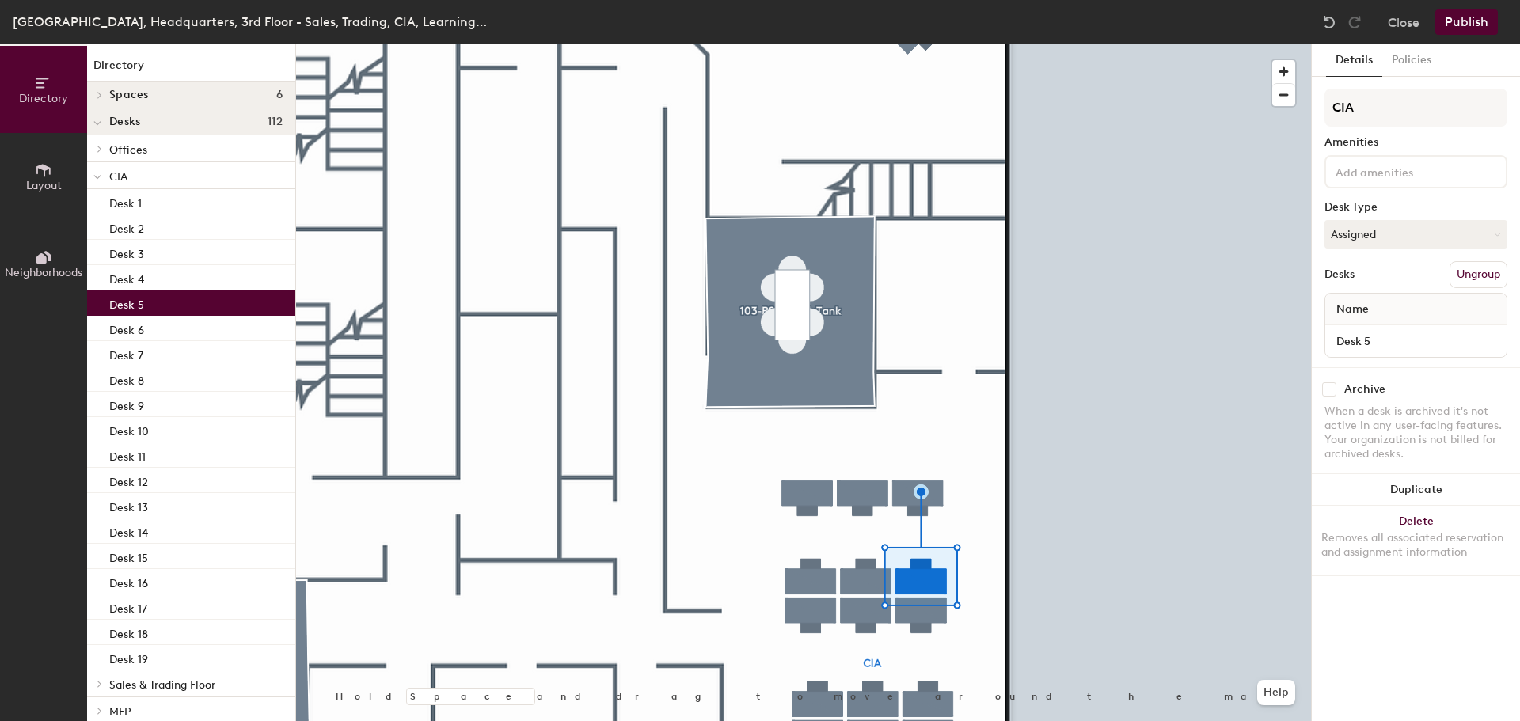
click at [863, 44] on div at bounding box center [803, 44] width 1015 height 0
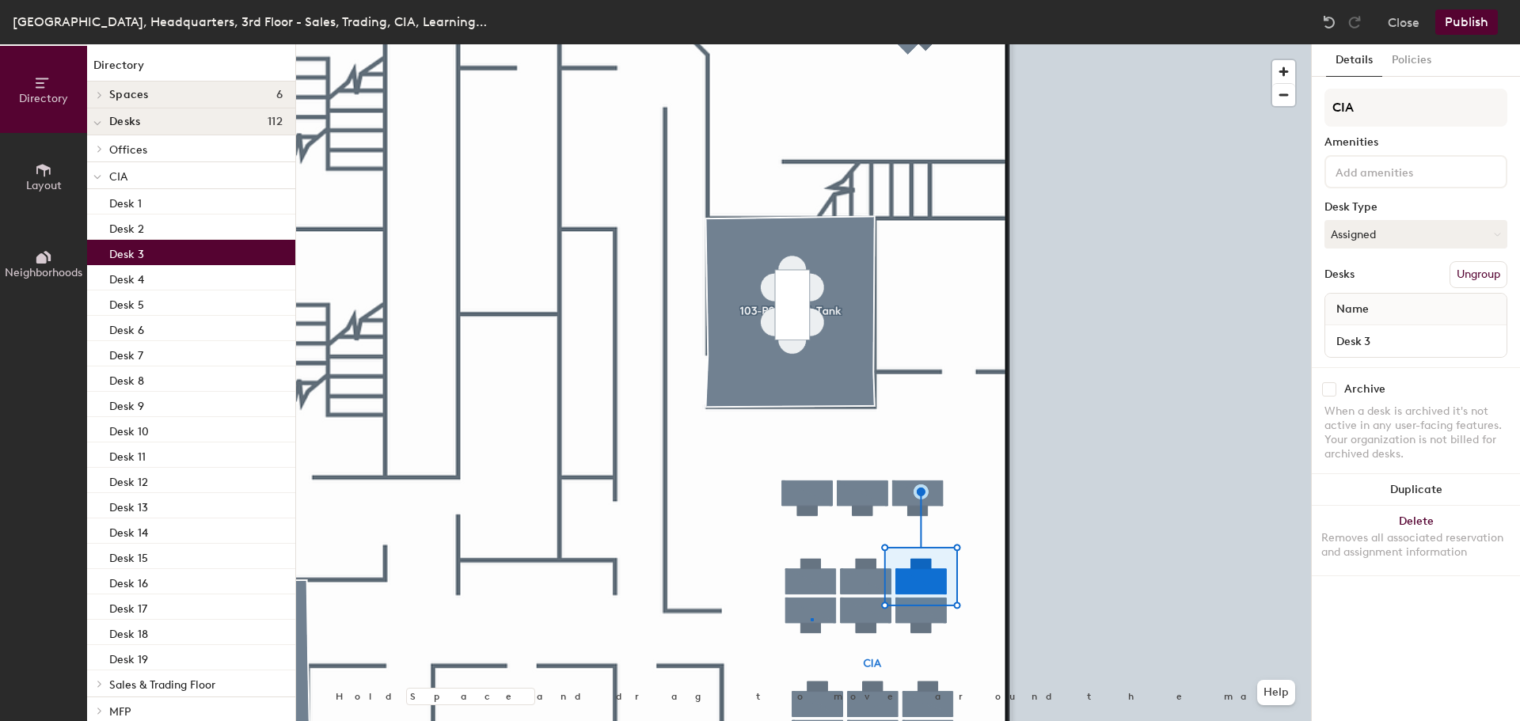
click at [812, 44] on div at bounding box center [803, 44] width 1015 height 0
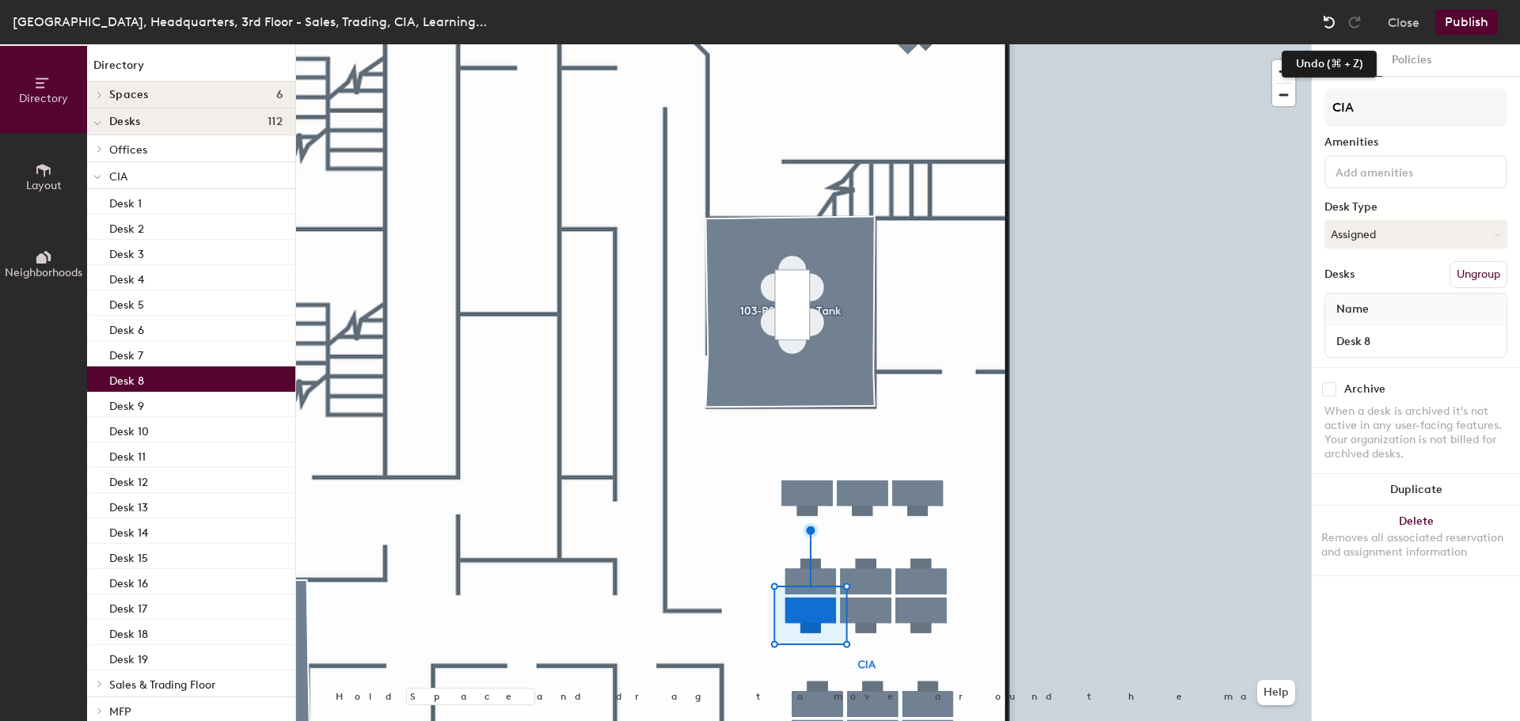
click at [1336, 15] on img at bounding box center [1330, 22] width 16 height 16
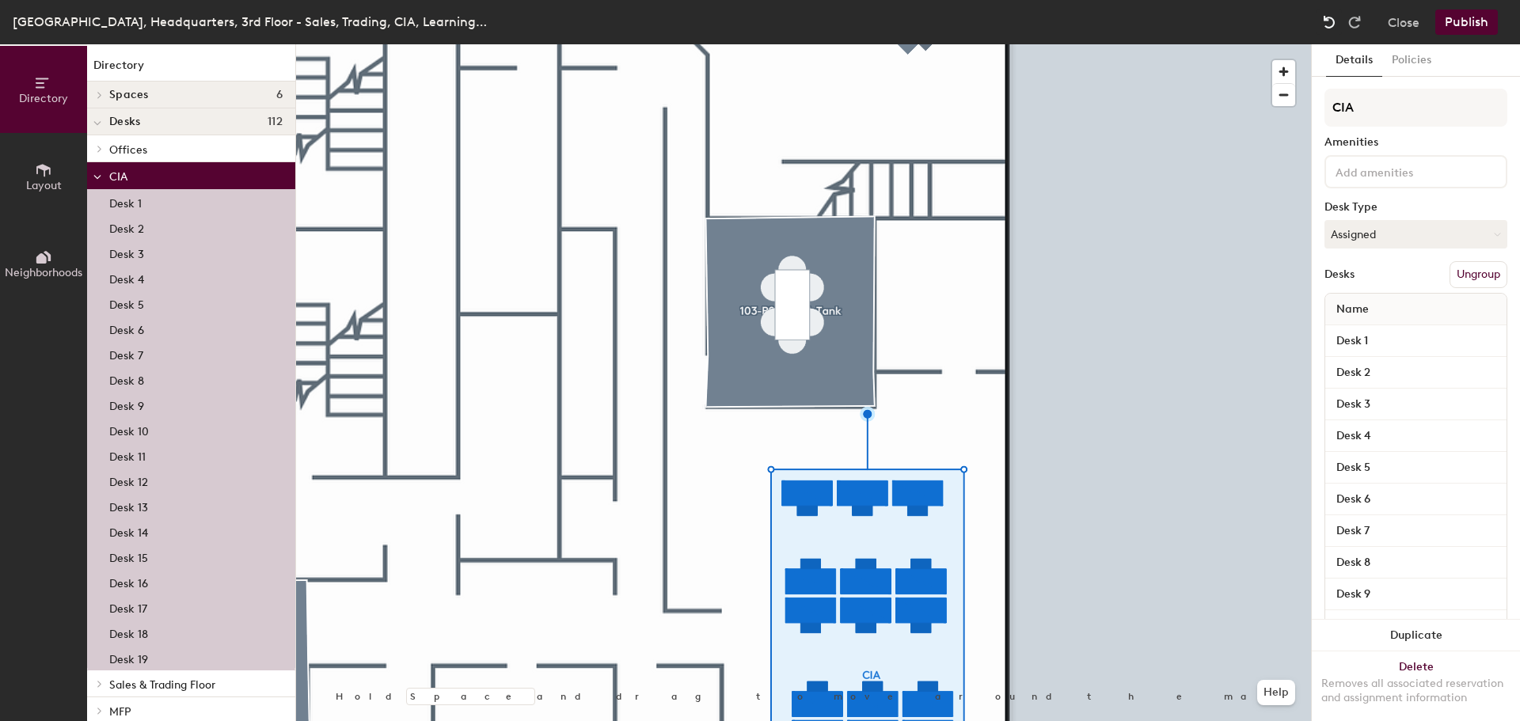
click at [1336, 18] on img at bounding box center [1330, 22] width 16 height 16
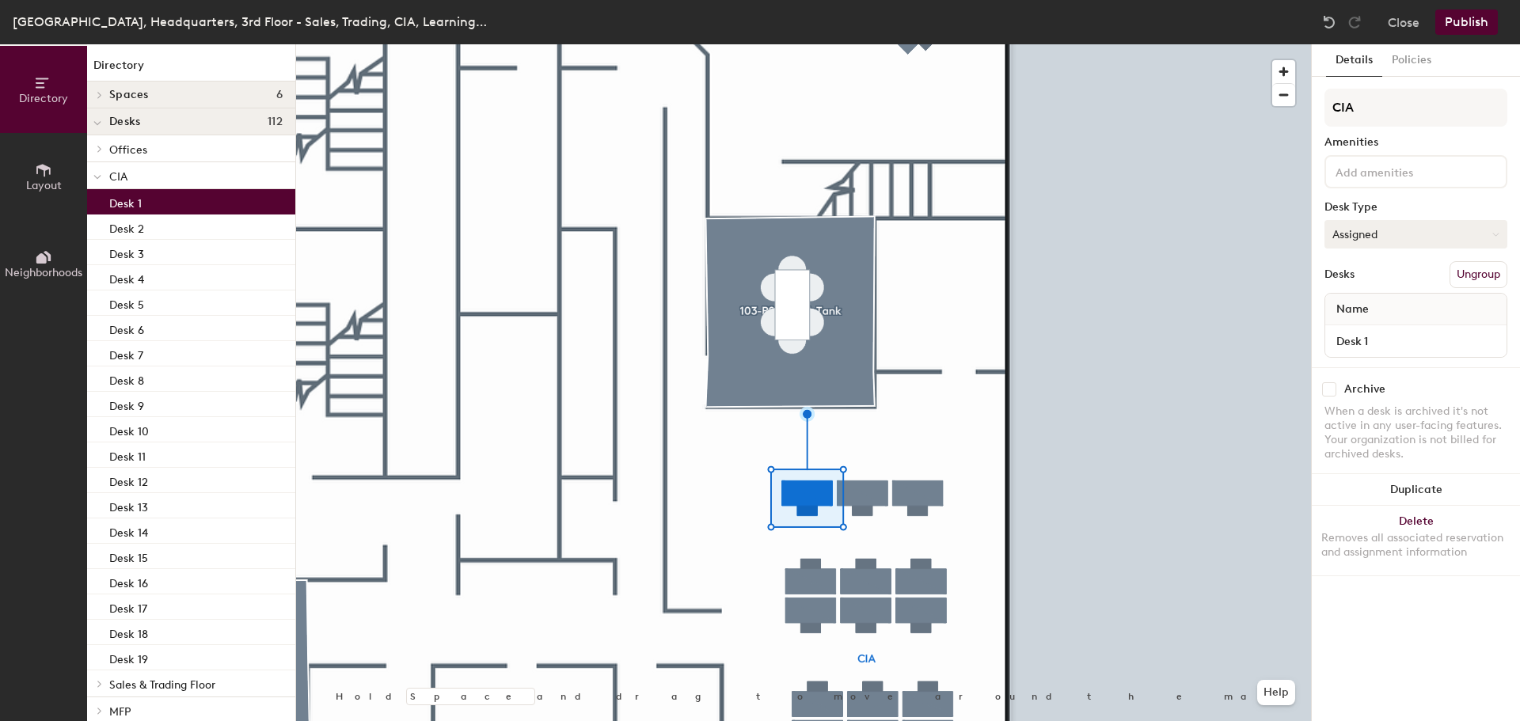
click at [1409, 232] on button "Assigned" at bounding box center [1416, 234] width 183 height 29
click at [1350, 326] on div "Hoteled" at bounding box center [1405, 331] width 158 height 24
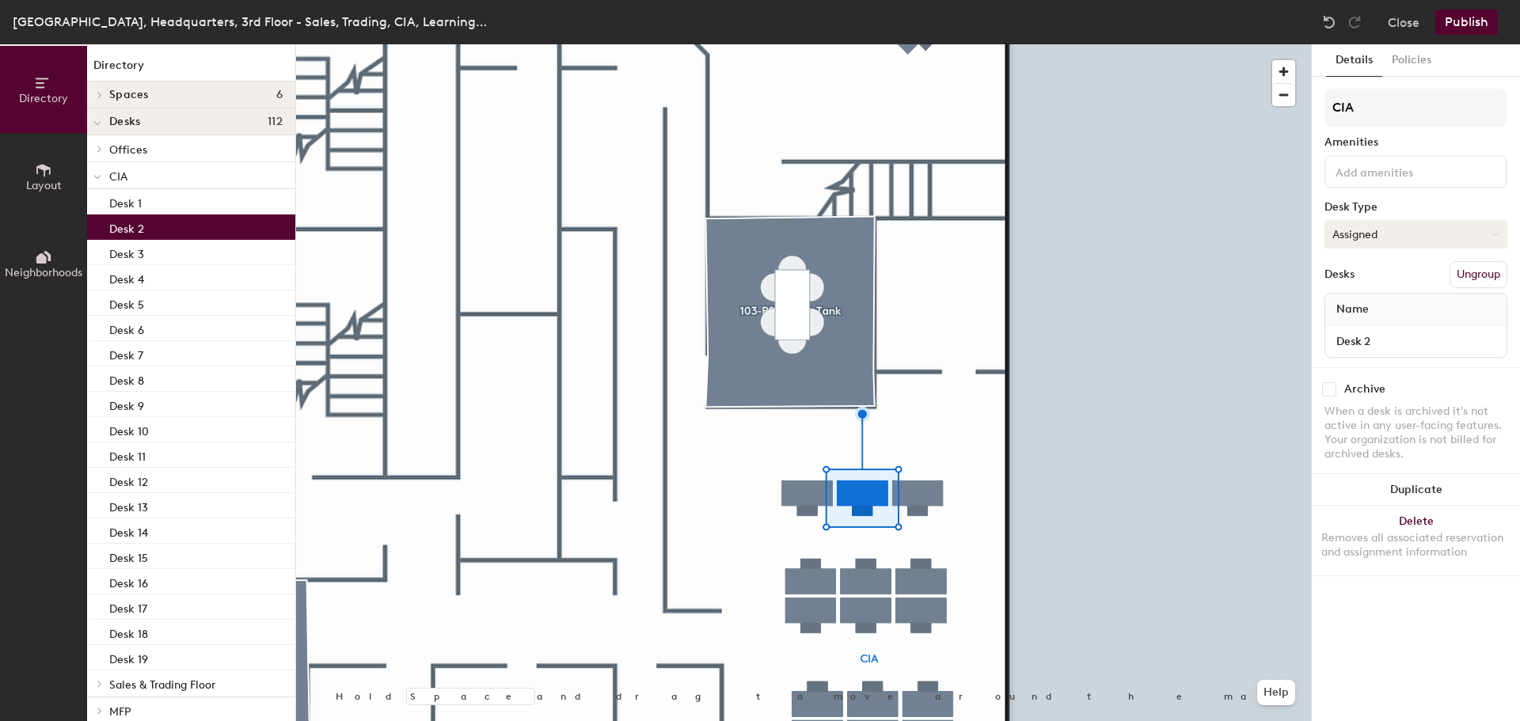
click at [1376, 241] on button "Assigned" at bounding box center [1416, 234] width 183 height 29
click at [1356, 323] on div "Hoteled" at bounding box center [1405, 331] width 158 height 24
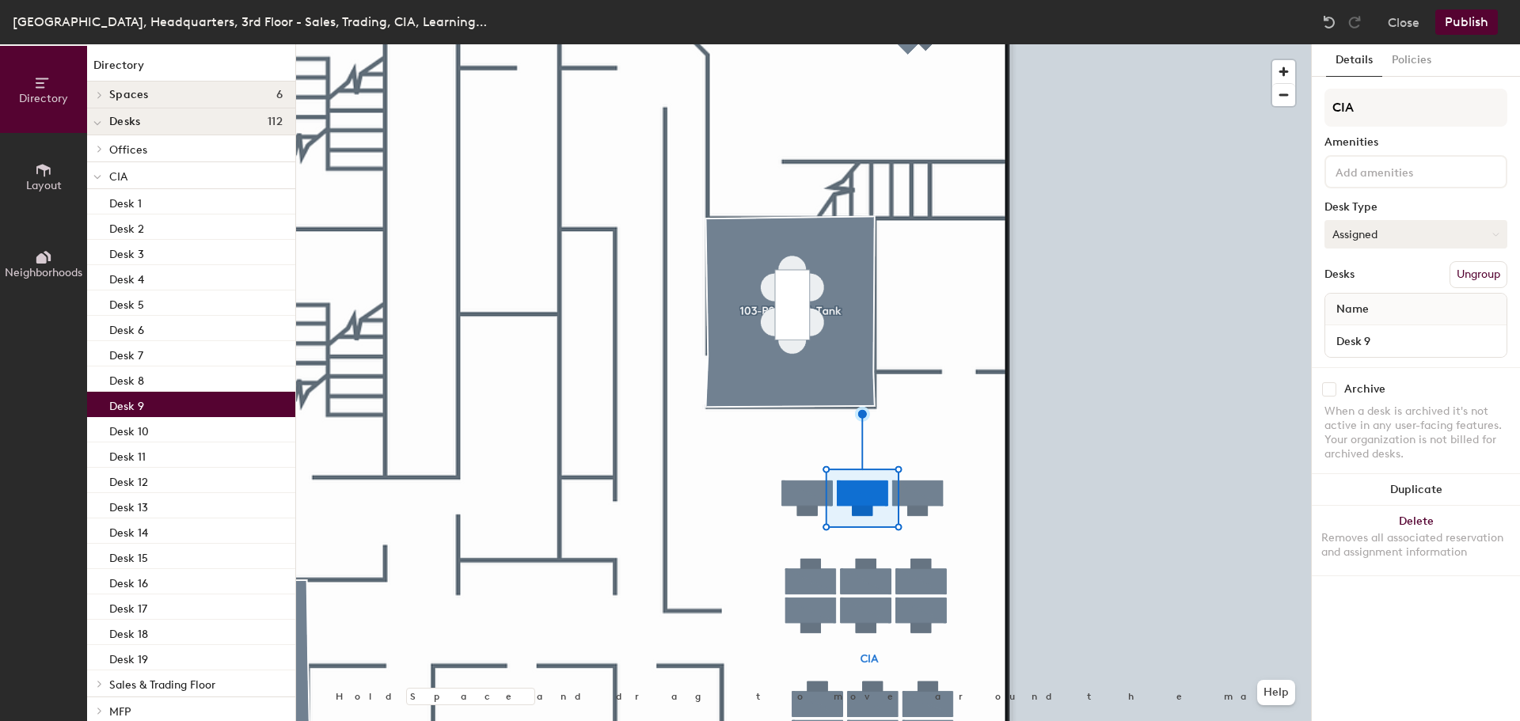
click at [1379, 245] on button "Assigned" at bounding box center [1416, 234] width 183 height 29
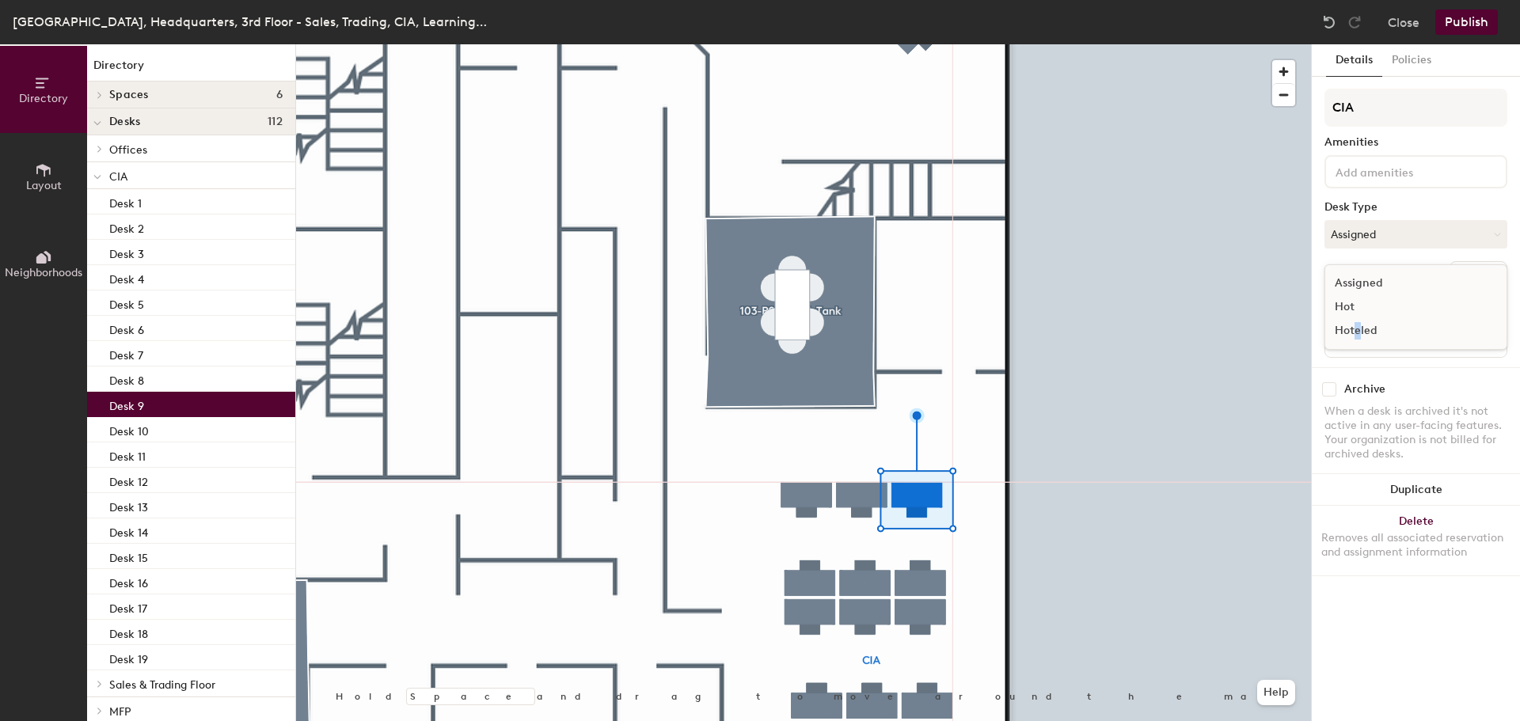
click at [1358, 329] on div "Hoteled" at bounding box center [1405, 331] width 158 height 24
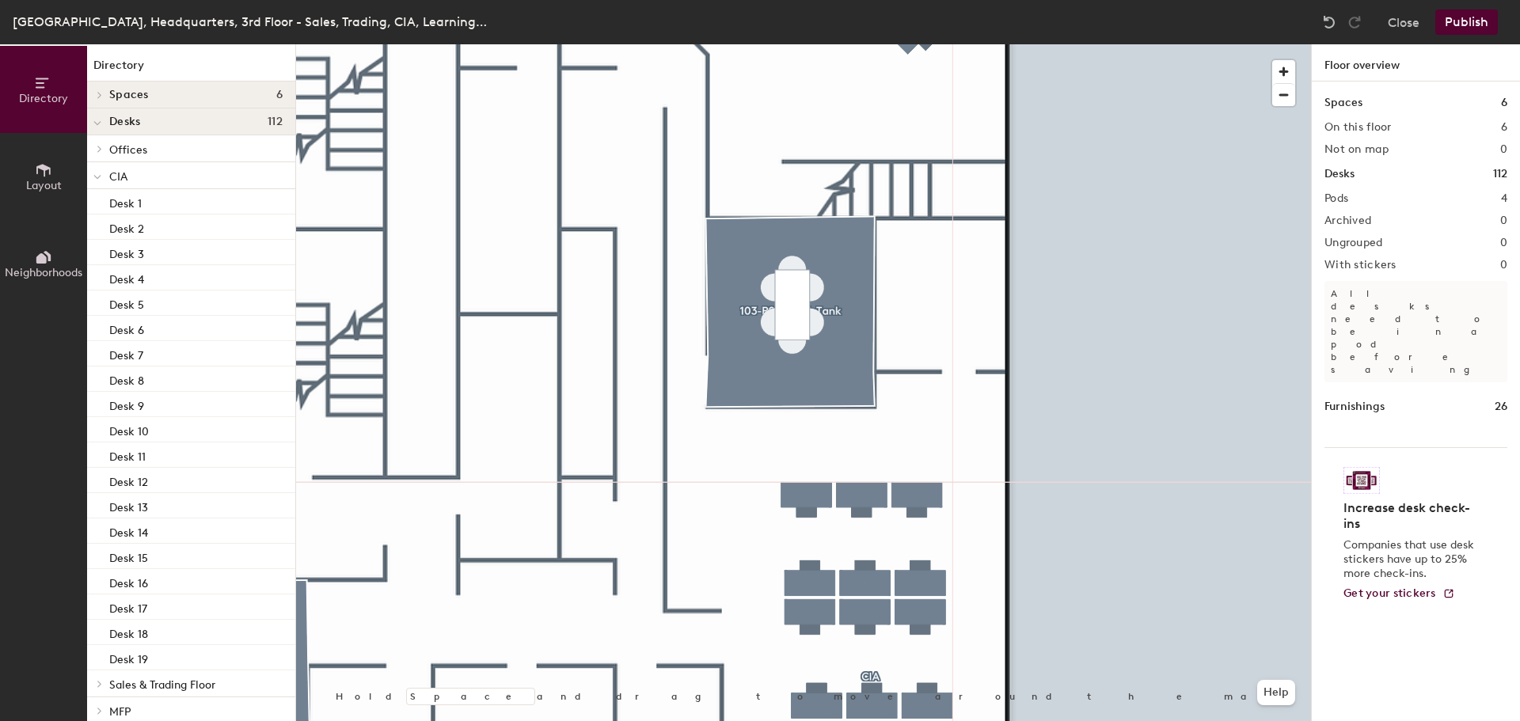
click at [1463, 10] on button "Publish" at bounding box center [1467, 22] width 63 height 25
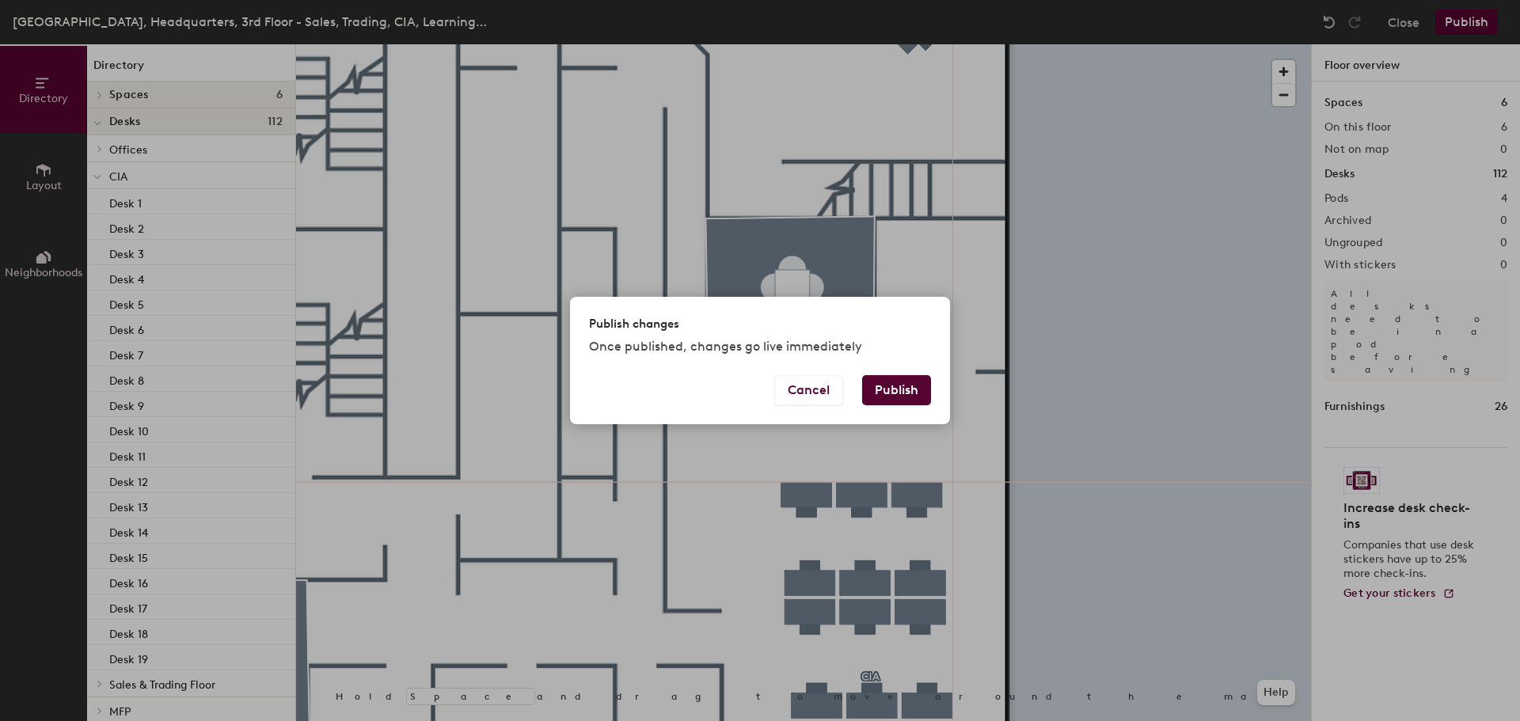
click at [918, 390] on button "Publish" at bounding box center [896, 390] width 69 height 30
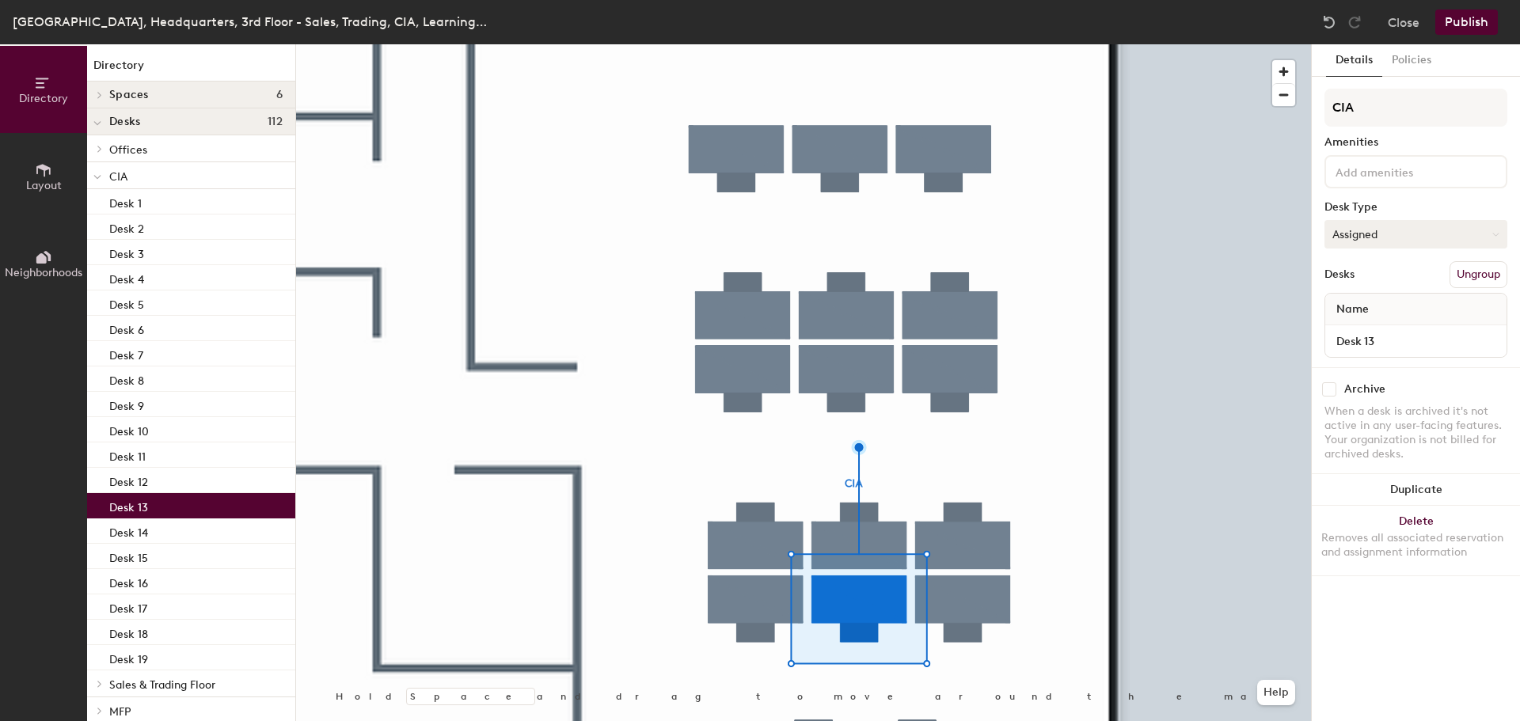
click at [1377, 233] on button "Assigned" at bounding box center [1416, 234] width 183 height 29
click at [1419, 59] on button "Policies" at bounding box center [1412, 60] width 59 height 32
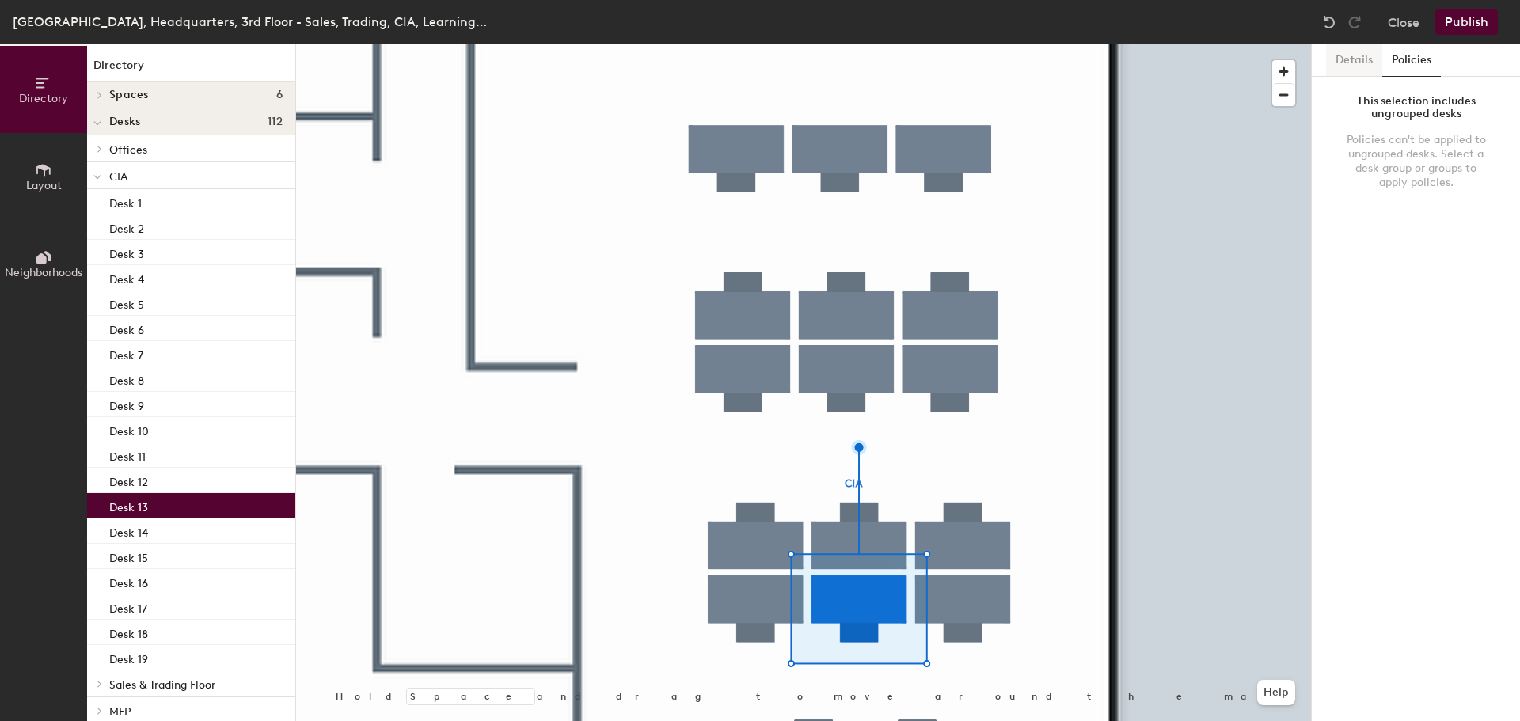
click at [1362, 52] on button "Details" at bounding box center [1354, 60] width 56 height 32
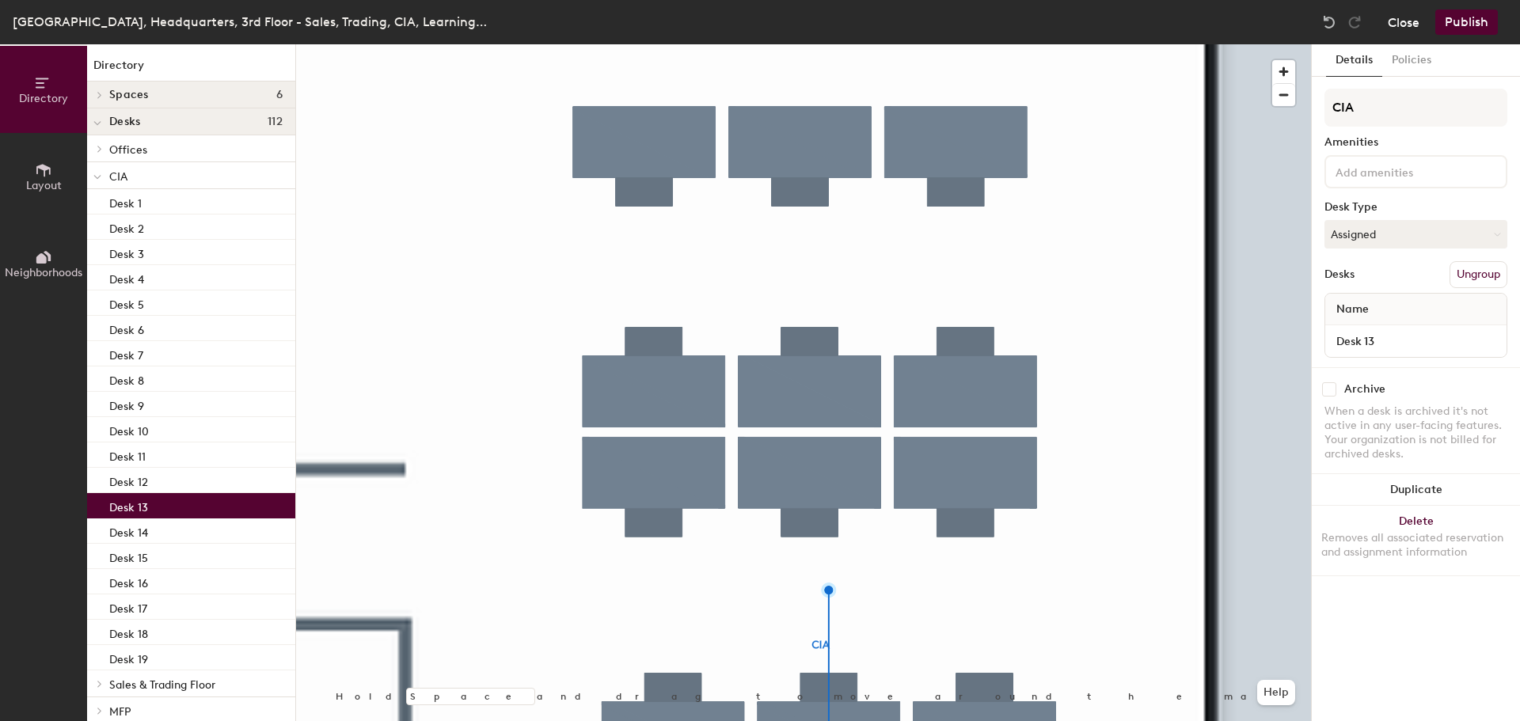
click at [1410, 21] on button "Close" at bounding box center [1404, 22] width 32 height 25
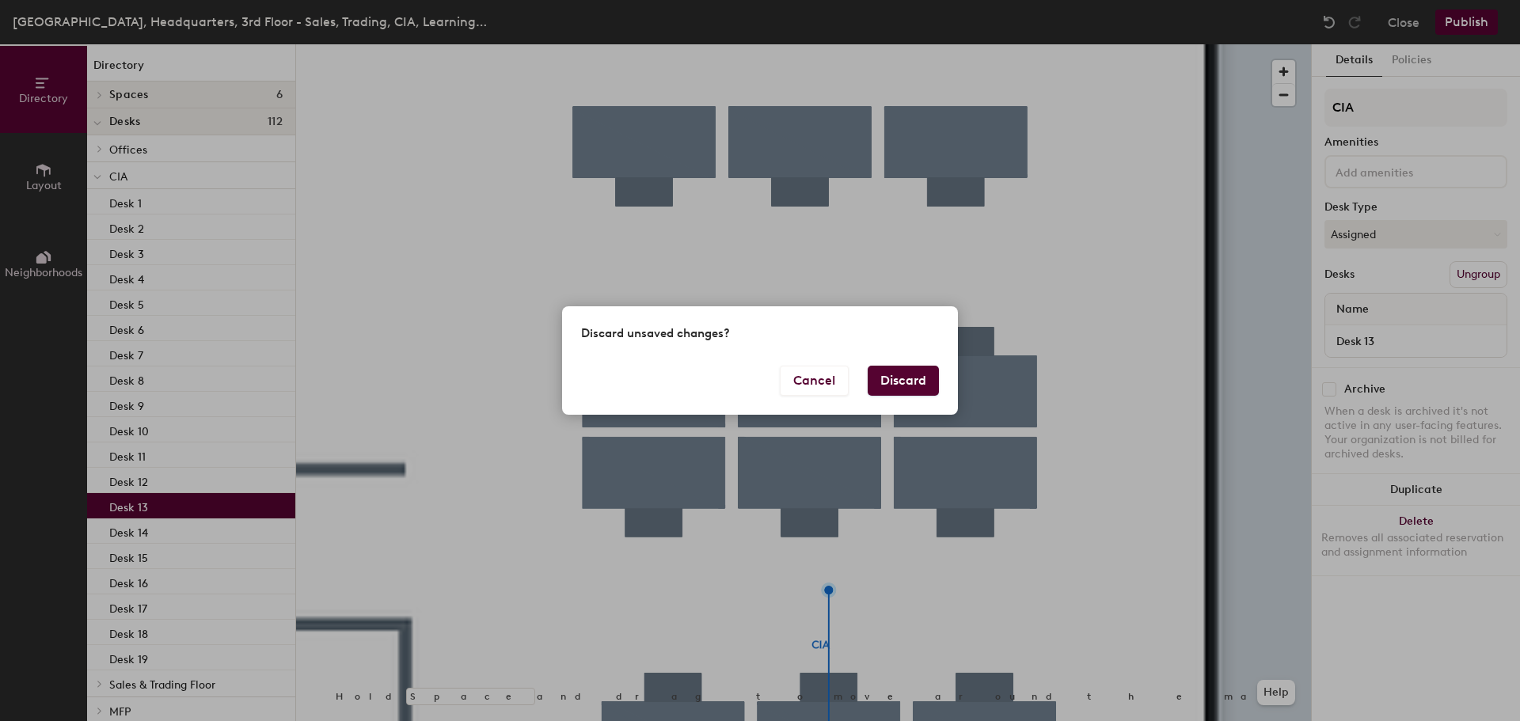
click at [908, 386] on button "Discard" at bounding box center [903, 381] width 71 height 30
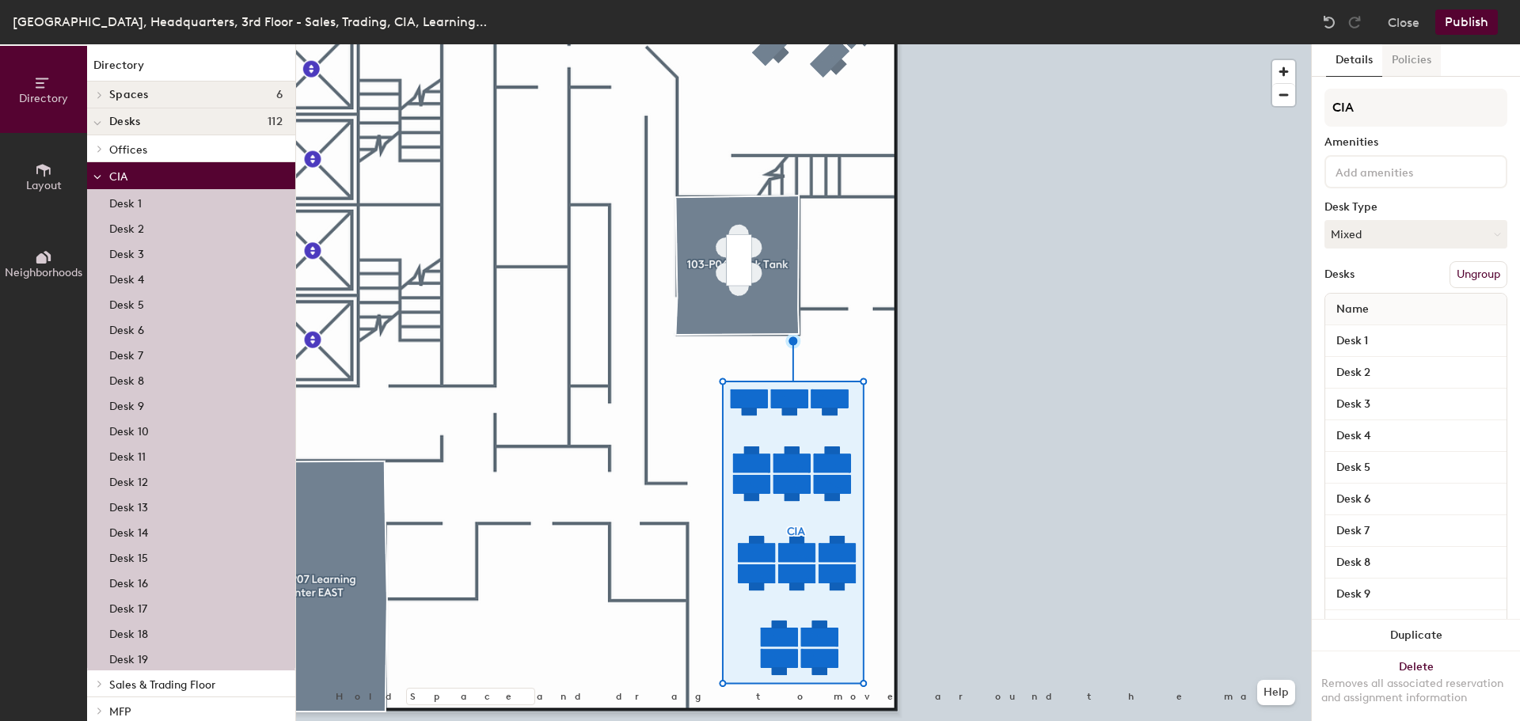
click at [1420, 67] on button "Policies" at bounding box center [1412, 60] width 59 height 32
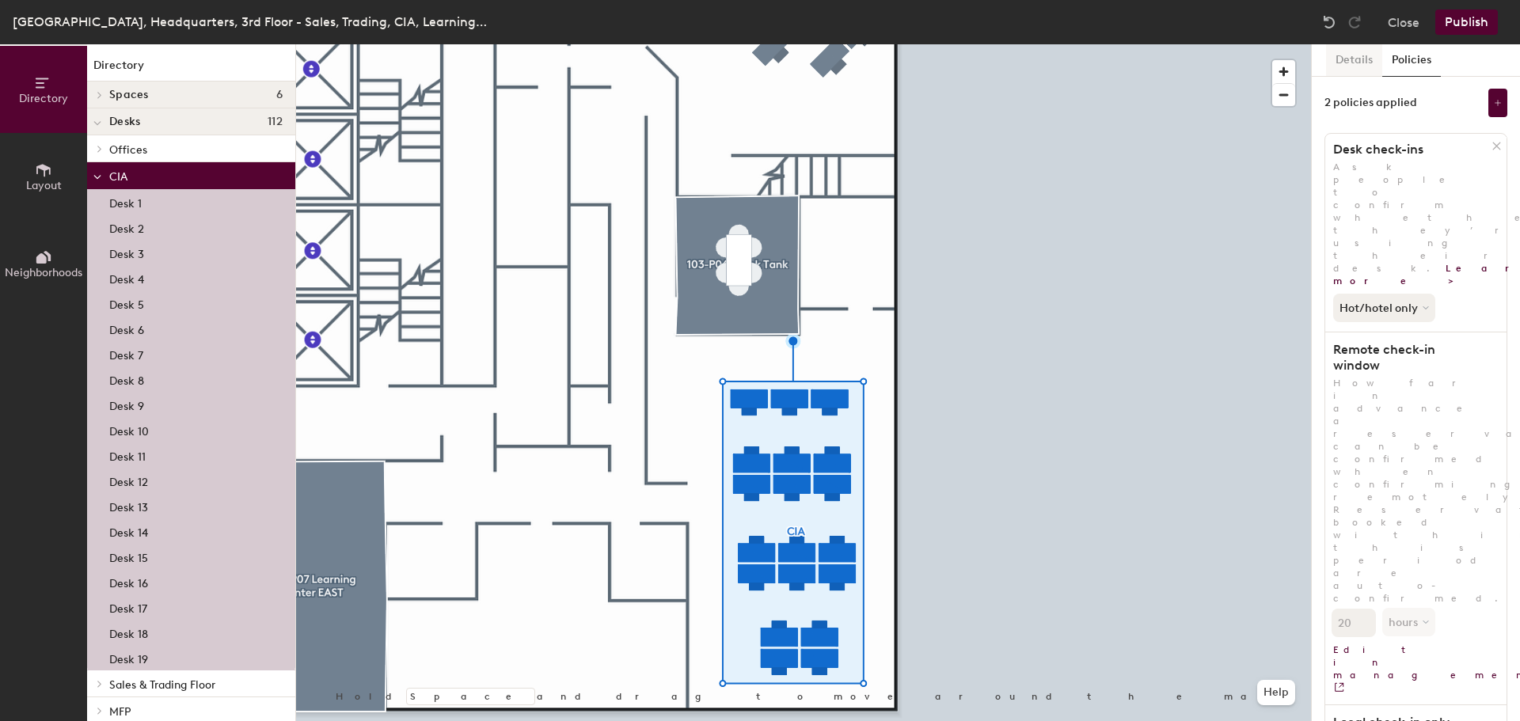
click at [1346, 68] on button "Details" at bounding box center [1354, 60] width 56 height 32
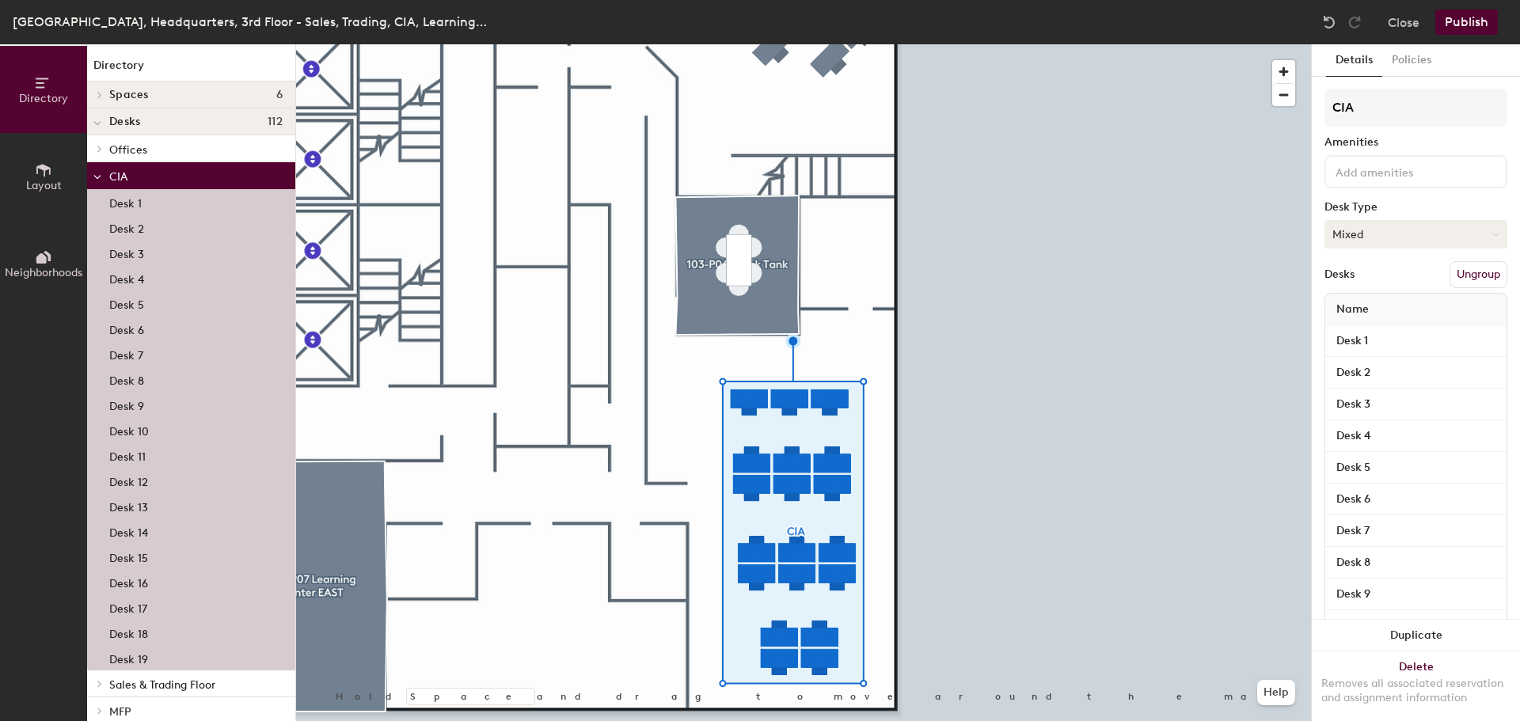
click at [1363, 233] on button "Mixed" at bounding box center [1416, 234] width 183 height 29
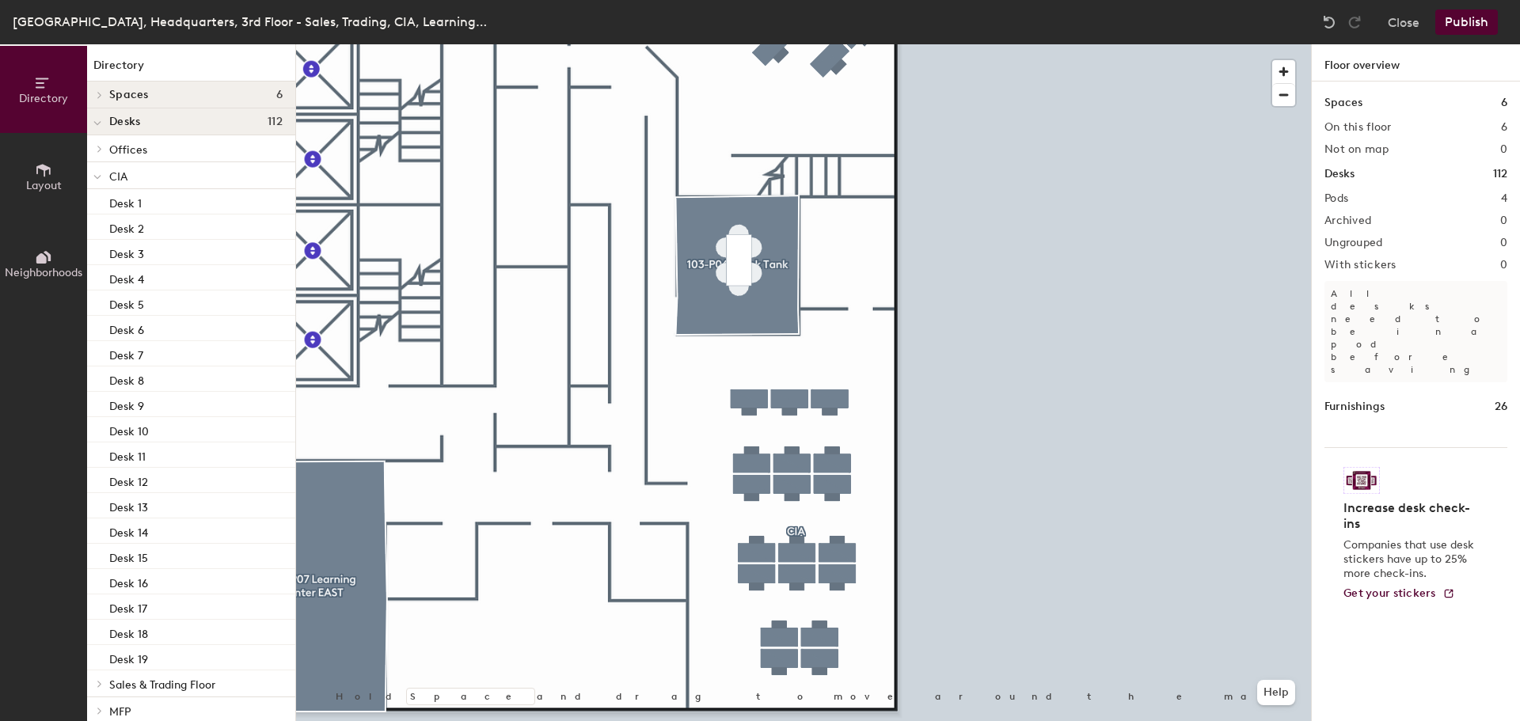
click at [68, 191] on button "Layout" at bounding box center [43, 176] width 87 height 87
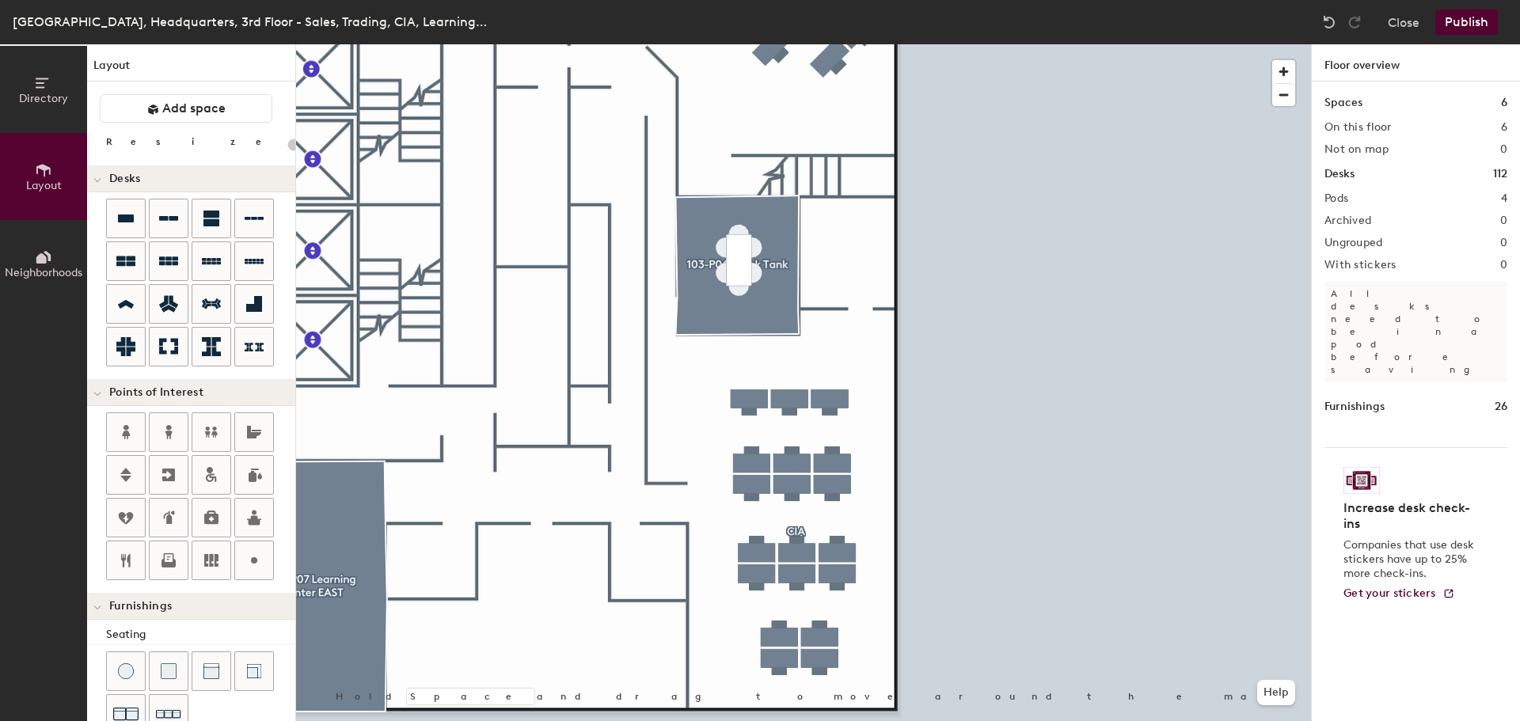
click at [33, 85] on button "Directory" at bounding box center [43, 89] width 87 height 87
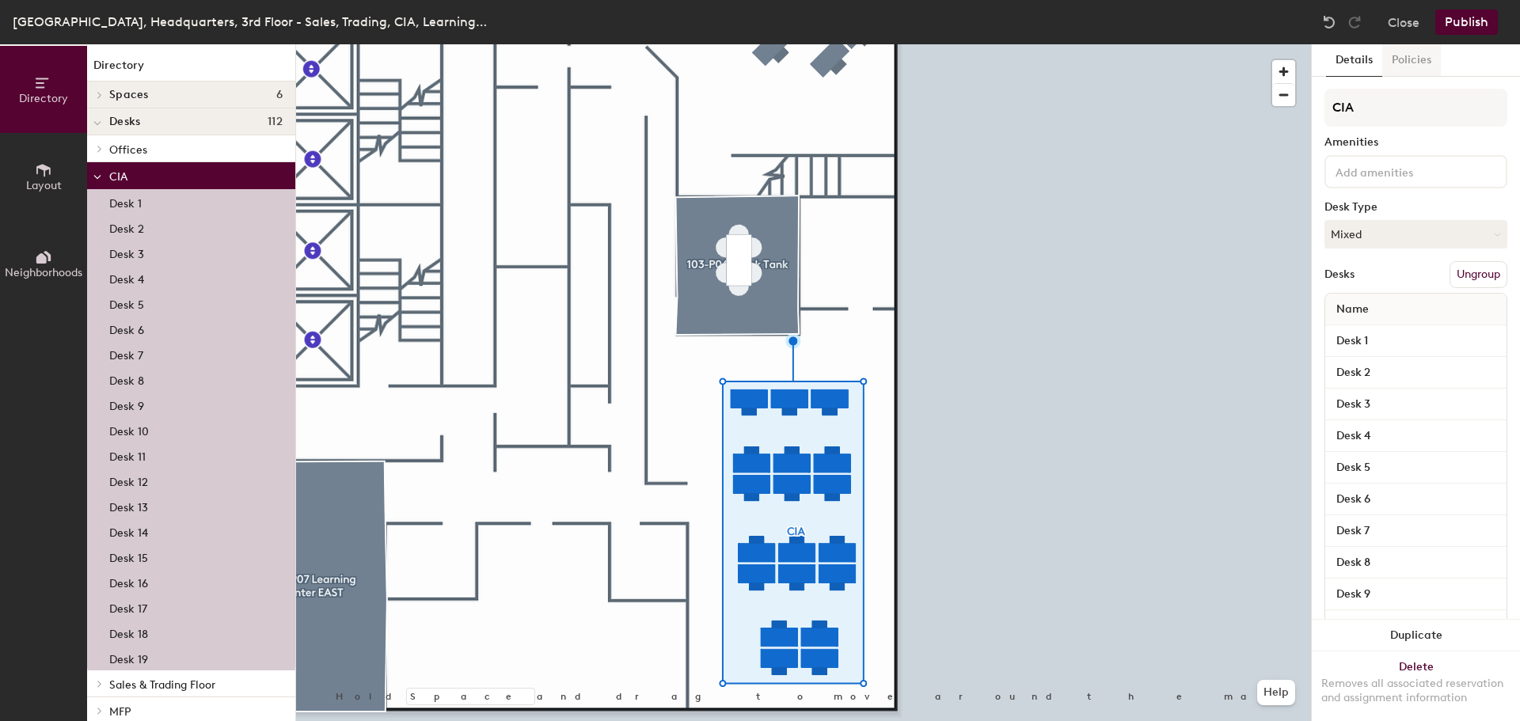
click at [1423, 60] on button "Policies" at bounding box center [1412, 60] width 59 height 32
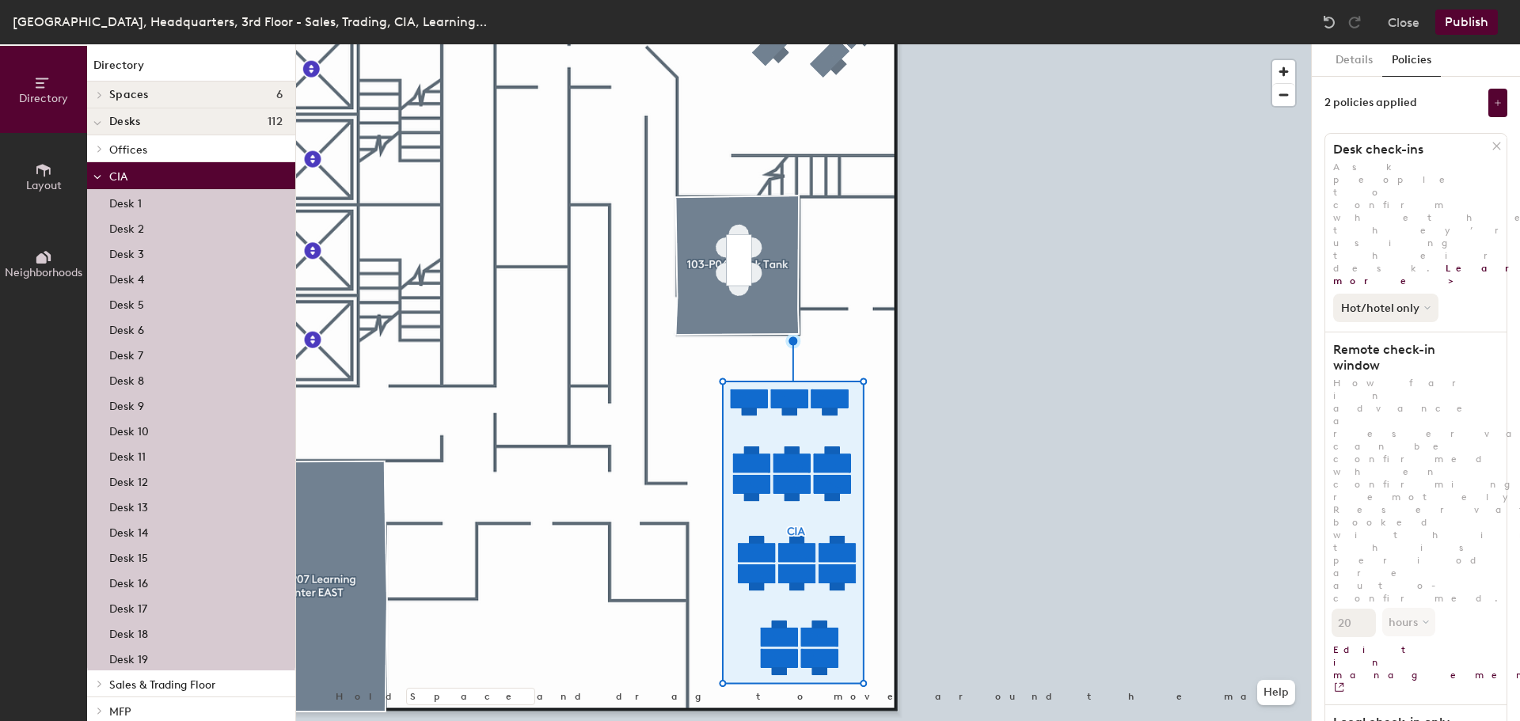
click at [1433, 294] on button "Hot/hotel only" at bounding box center [1386, 308] width 105 height 29
click at [1486, 287] on div "Hot/hotel only All desk types Hot/hotel only" at bounding box center [1416, 304] width 181 height 35
click at [1499, 104] on icon at bounding box center [1498, 103] width 8 height 8
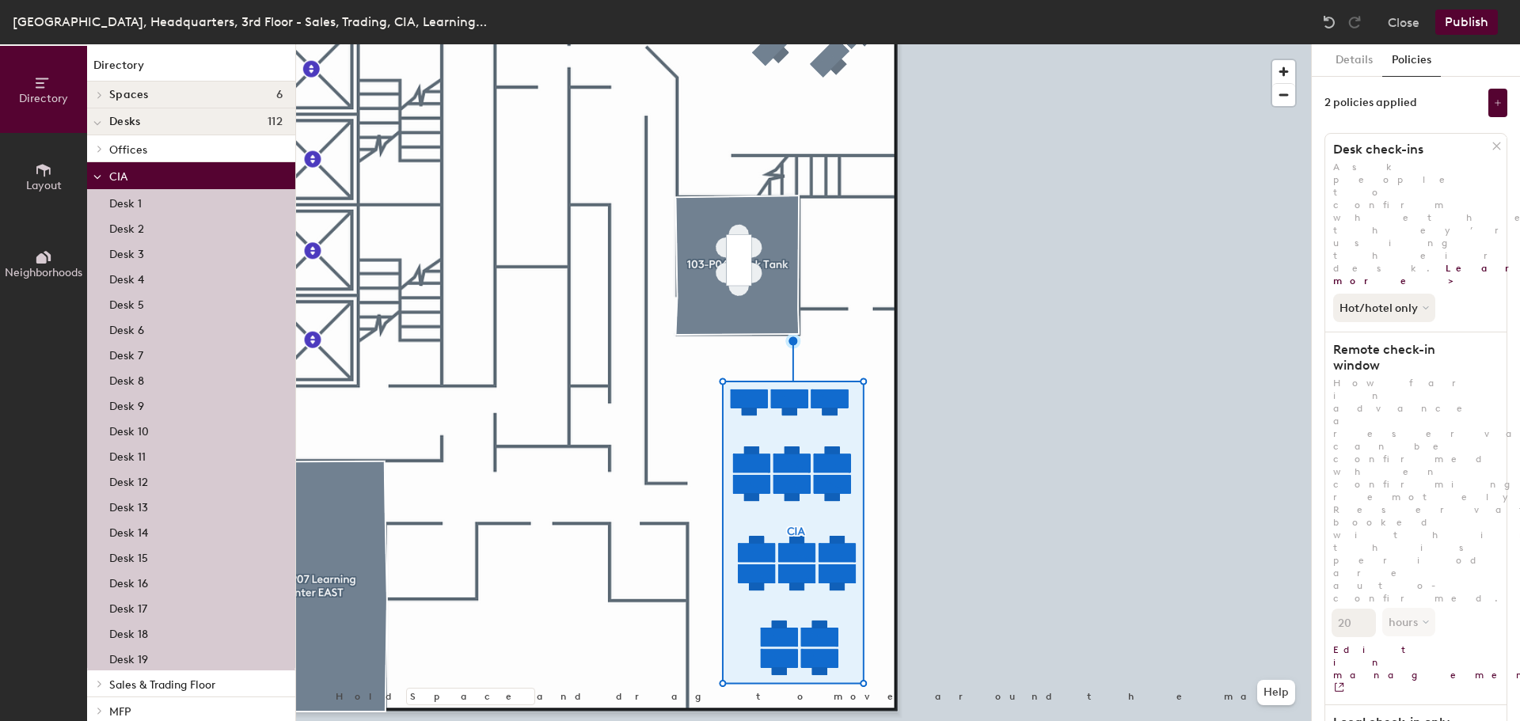
click at [1493, 102] on button at bounding box center [1498, 103] width 19 height 29
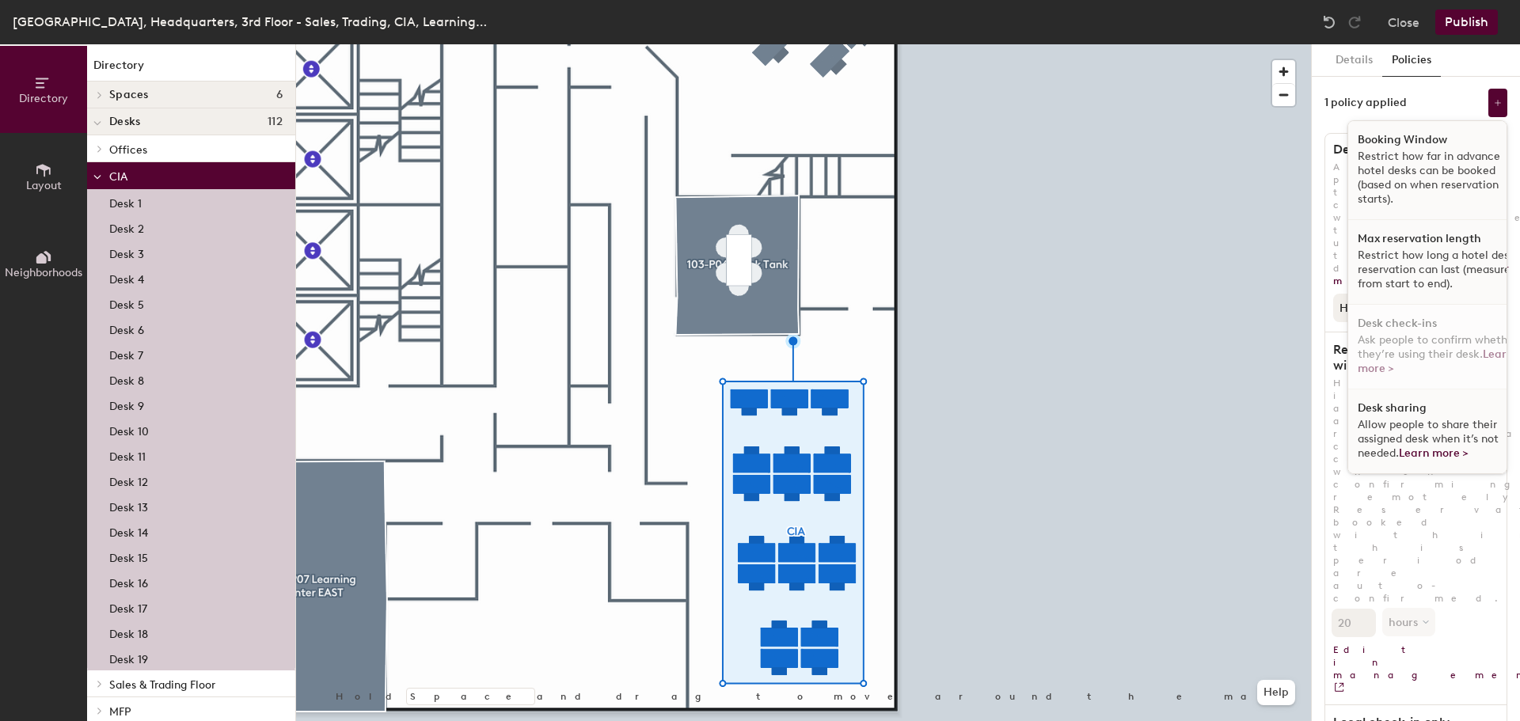
scroll to position [10, 0]
click at [1436, 424] on span "Allow people to share their assigned desk when it’s not needed. Learn more >" at bounding box center [1428, 439] width 141 height 42
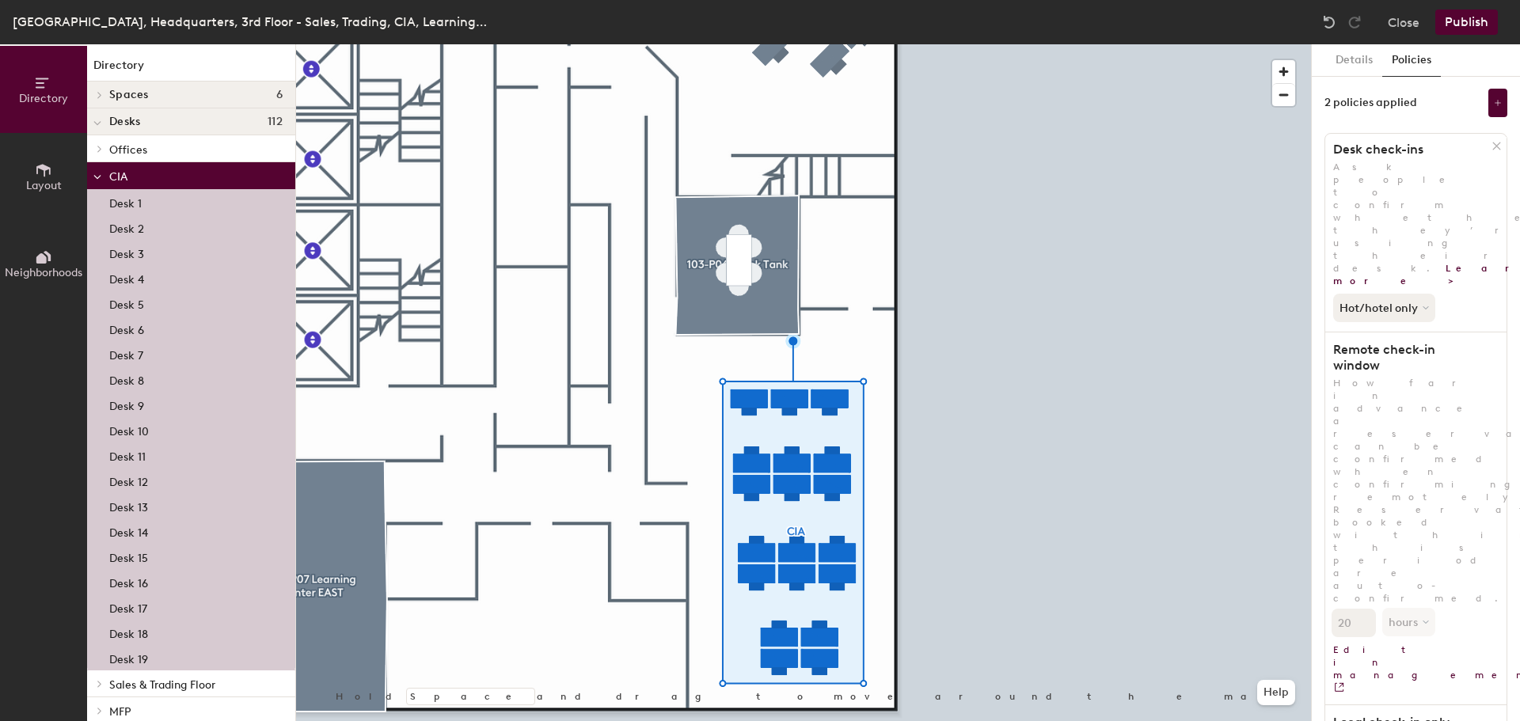
click at [1128, 44] on div at bounding box center [803, 44] width 1015 height 0
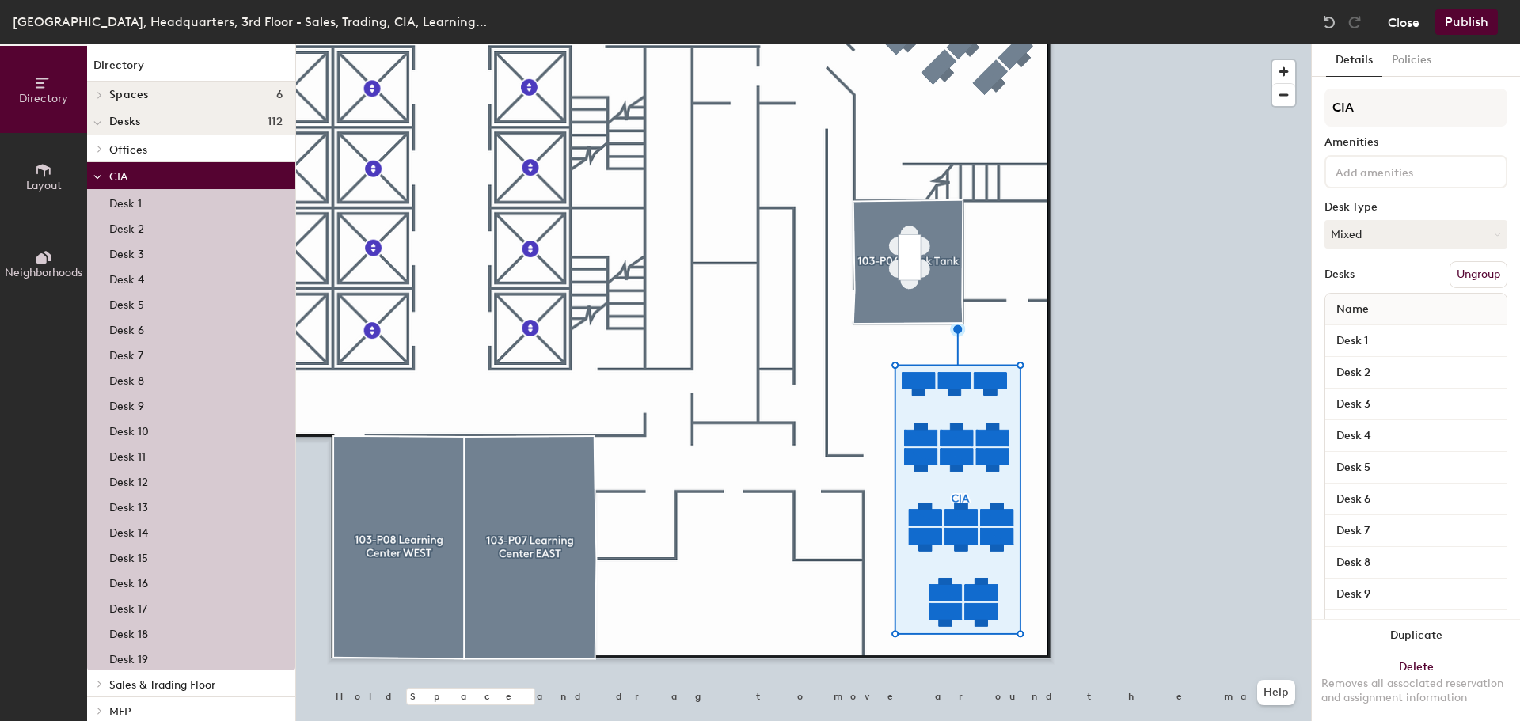
click at [1390, 29] on button "Close" at bounding box center [1404, 22] width 32 height 25
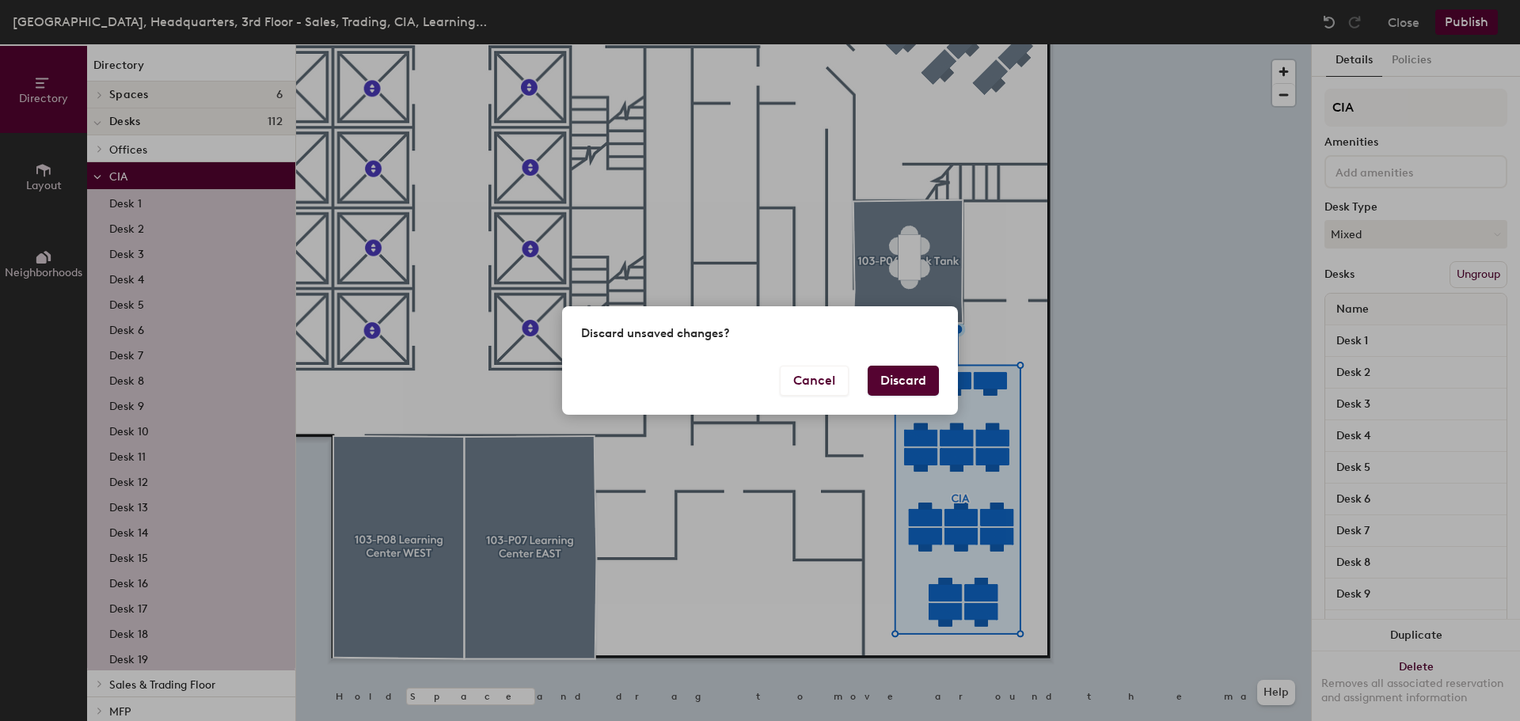
click at [900, 384] on button "Discard" at bounding box center [903, 381] width 71 height 30
